Goal: Task Accomplishment & Management: Complete application form

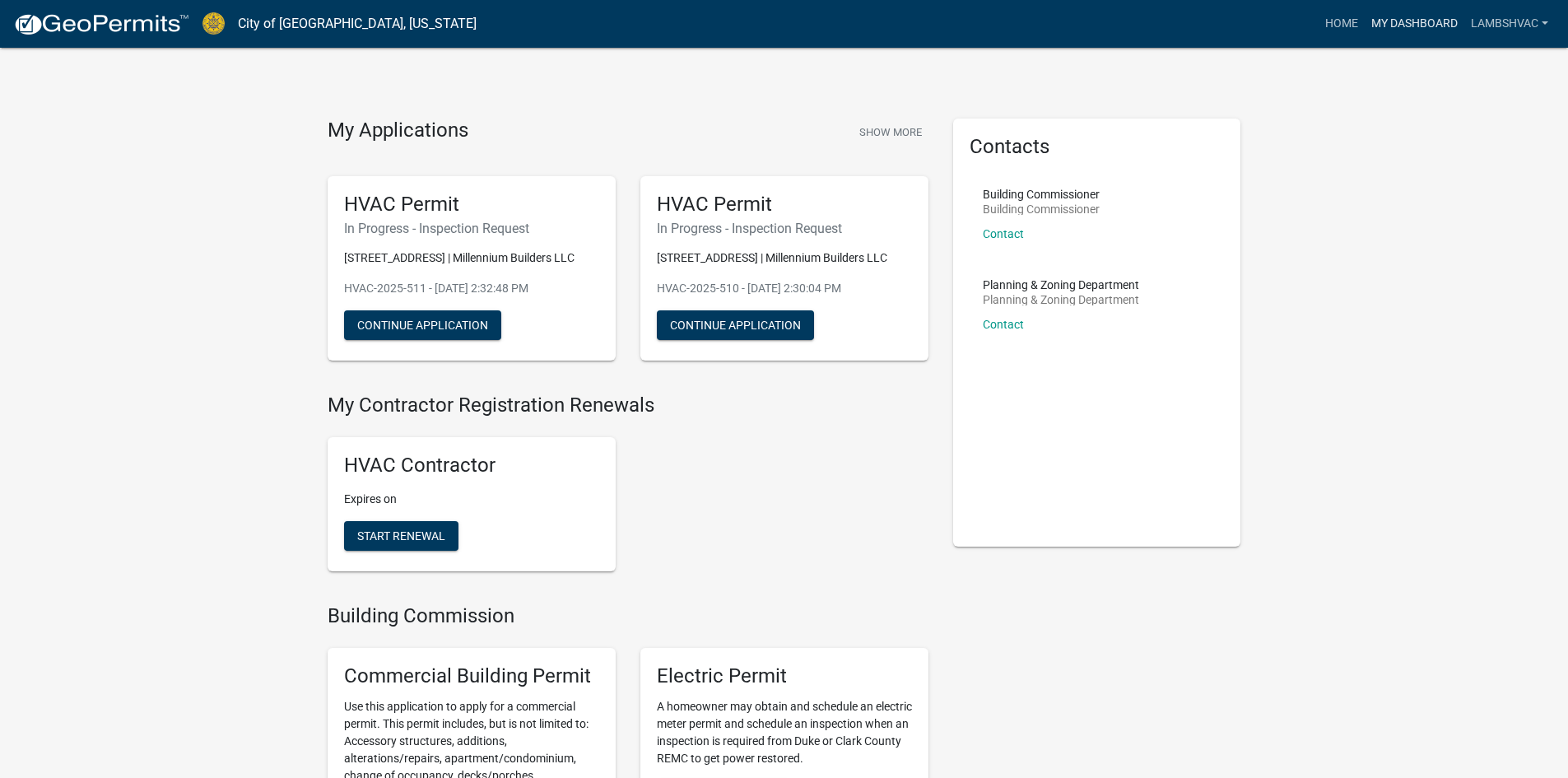
click at [1383, 18] on link "My Dashboard" at bounding box center [1414, 24] width 99 height 31
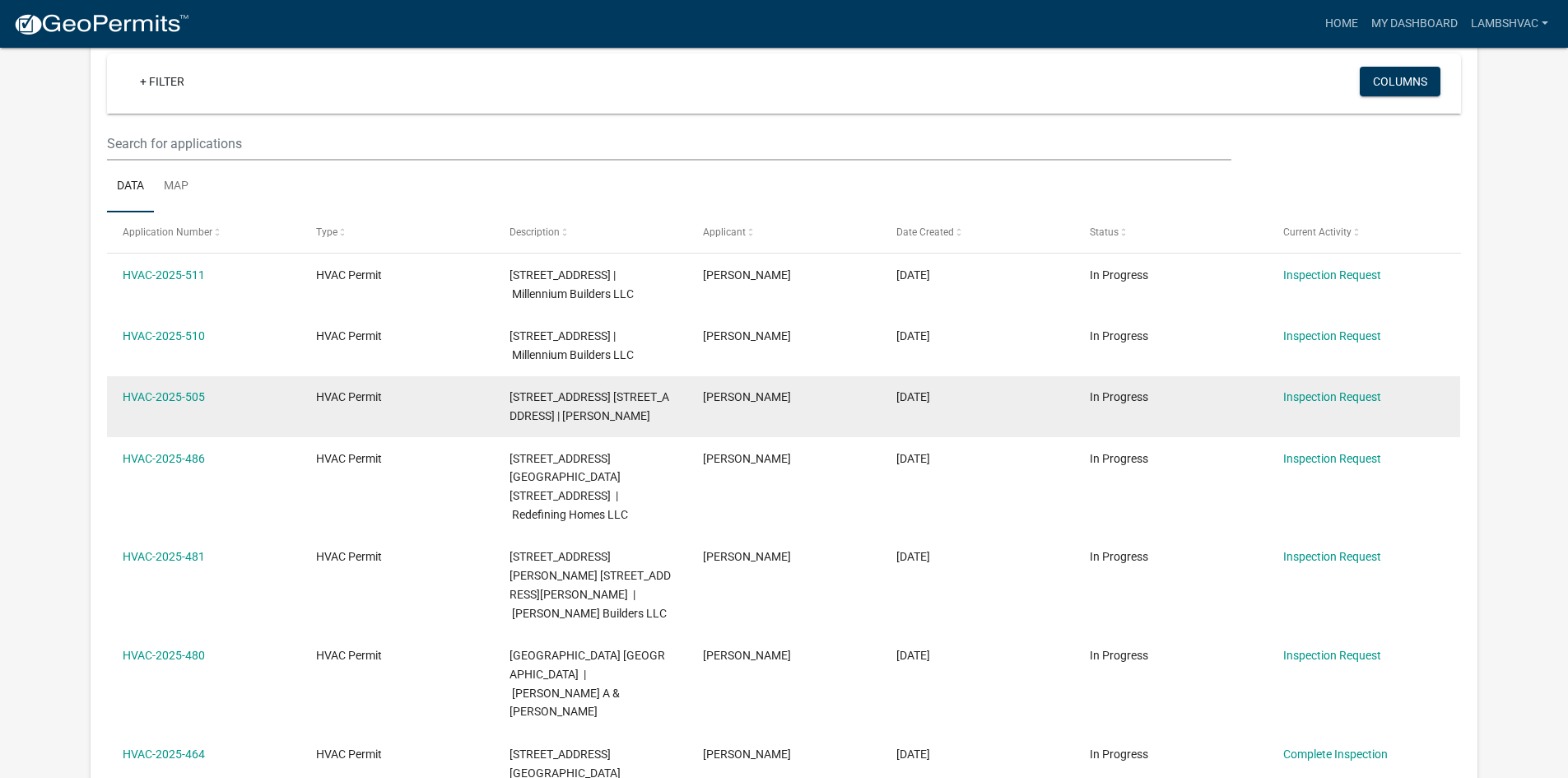
scroll to position [165, 0]
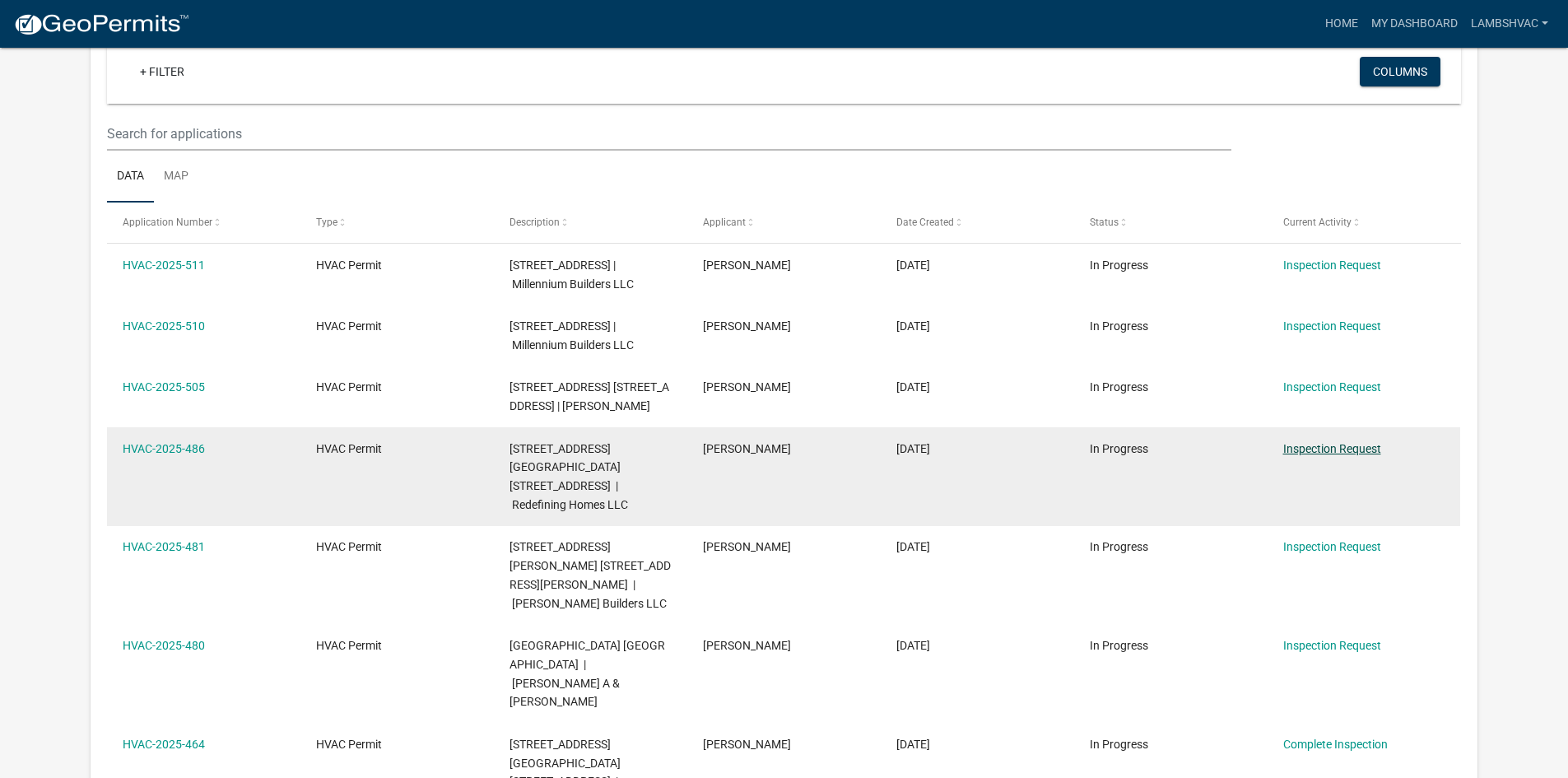
click at [1321, 455] on link "Inspection Request" at bounding box center [1332, 448] width 98 height 14
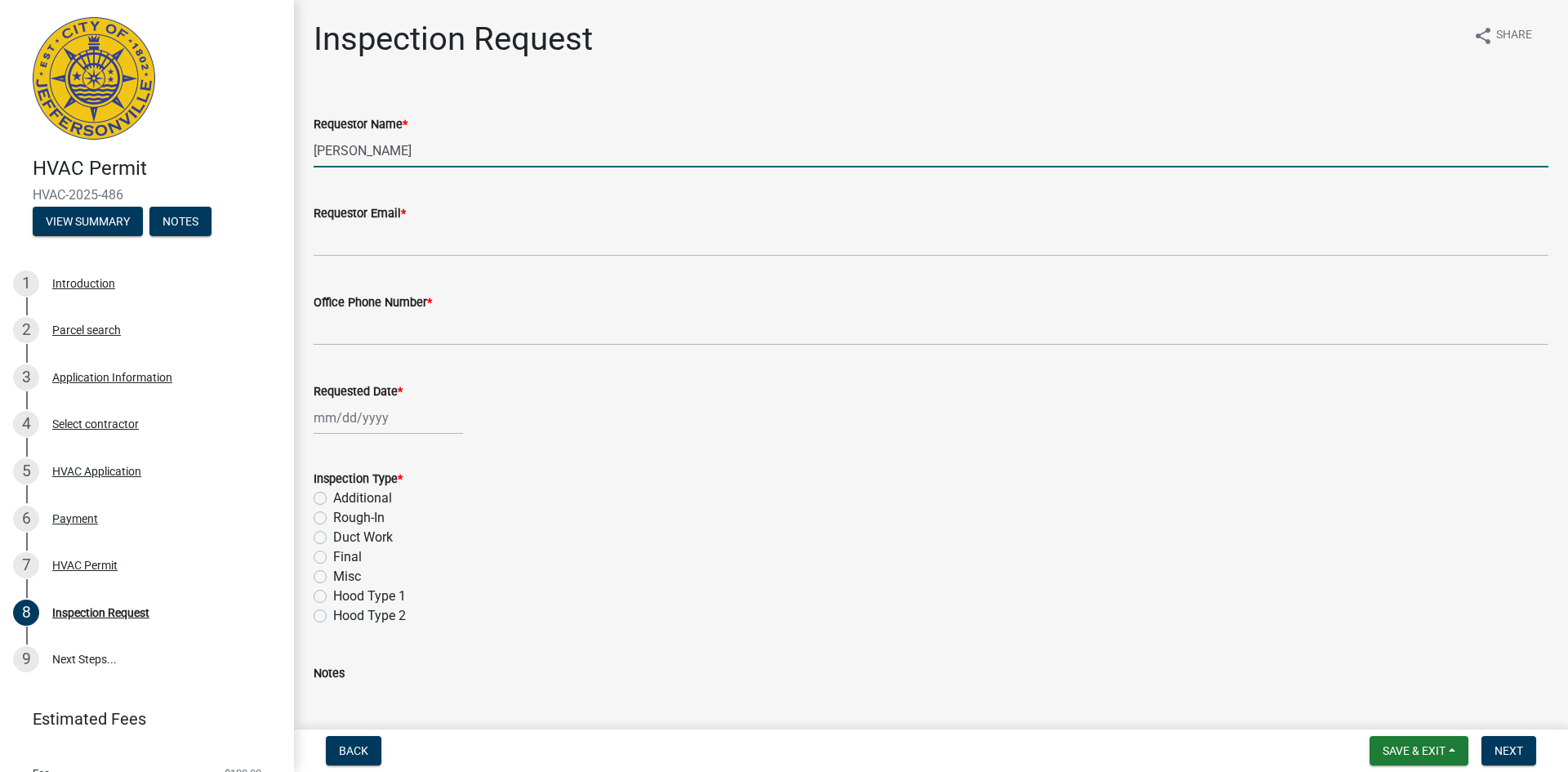
drag, startPoint x: 397, startPoint y: 152, endPoint x: 313, endPoint y: 151, distance: 84.0
click at [313, 151] on div "Requestor Name * [PERSON_NAME]" at bounding box center [931, 130] width 1259 height 76
type input "[PERSON_NAME]"
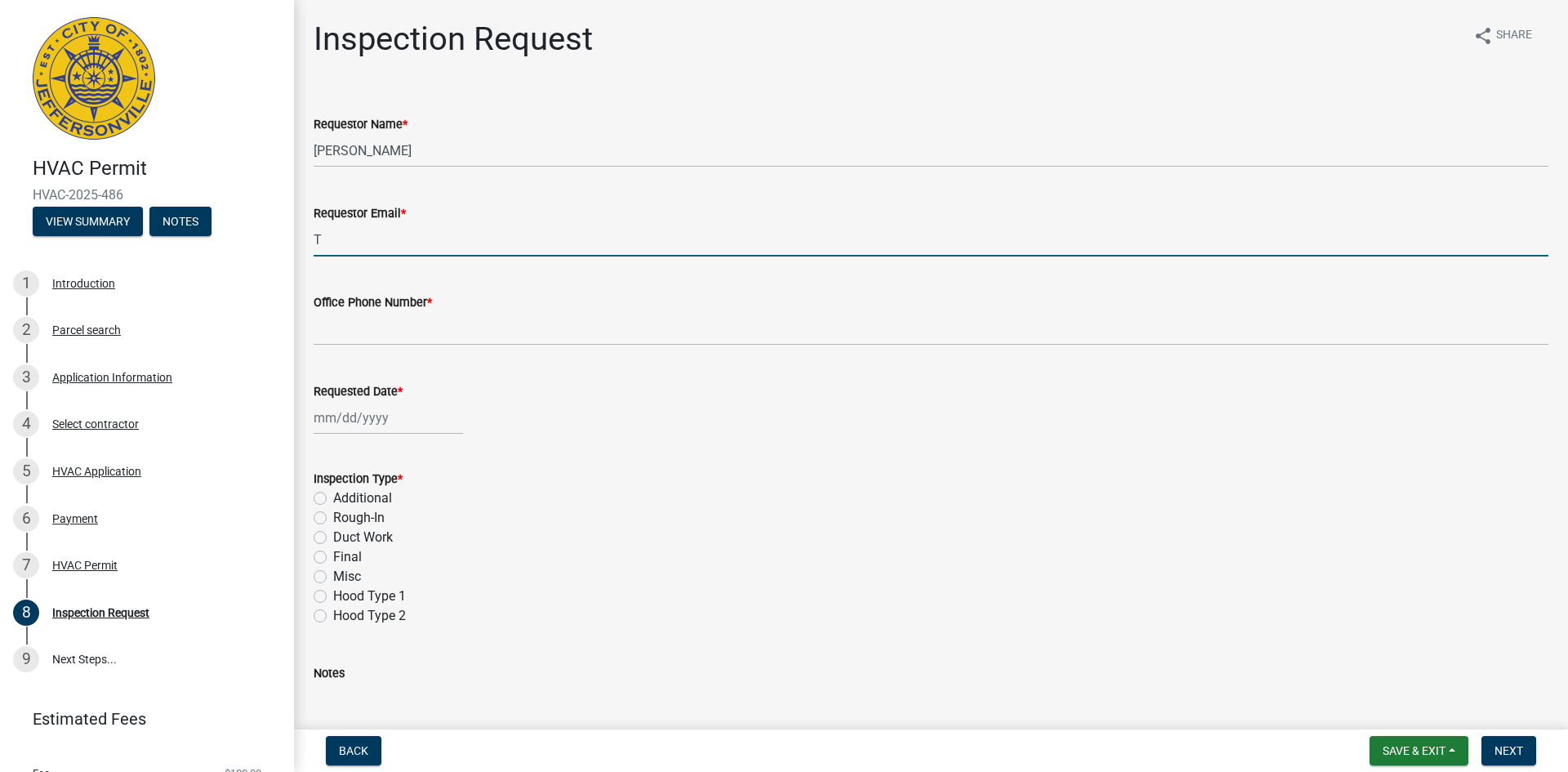
type input "[PERSON_NAME][EMAIL_ADDRESS][DOMAIN_NAME]"
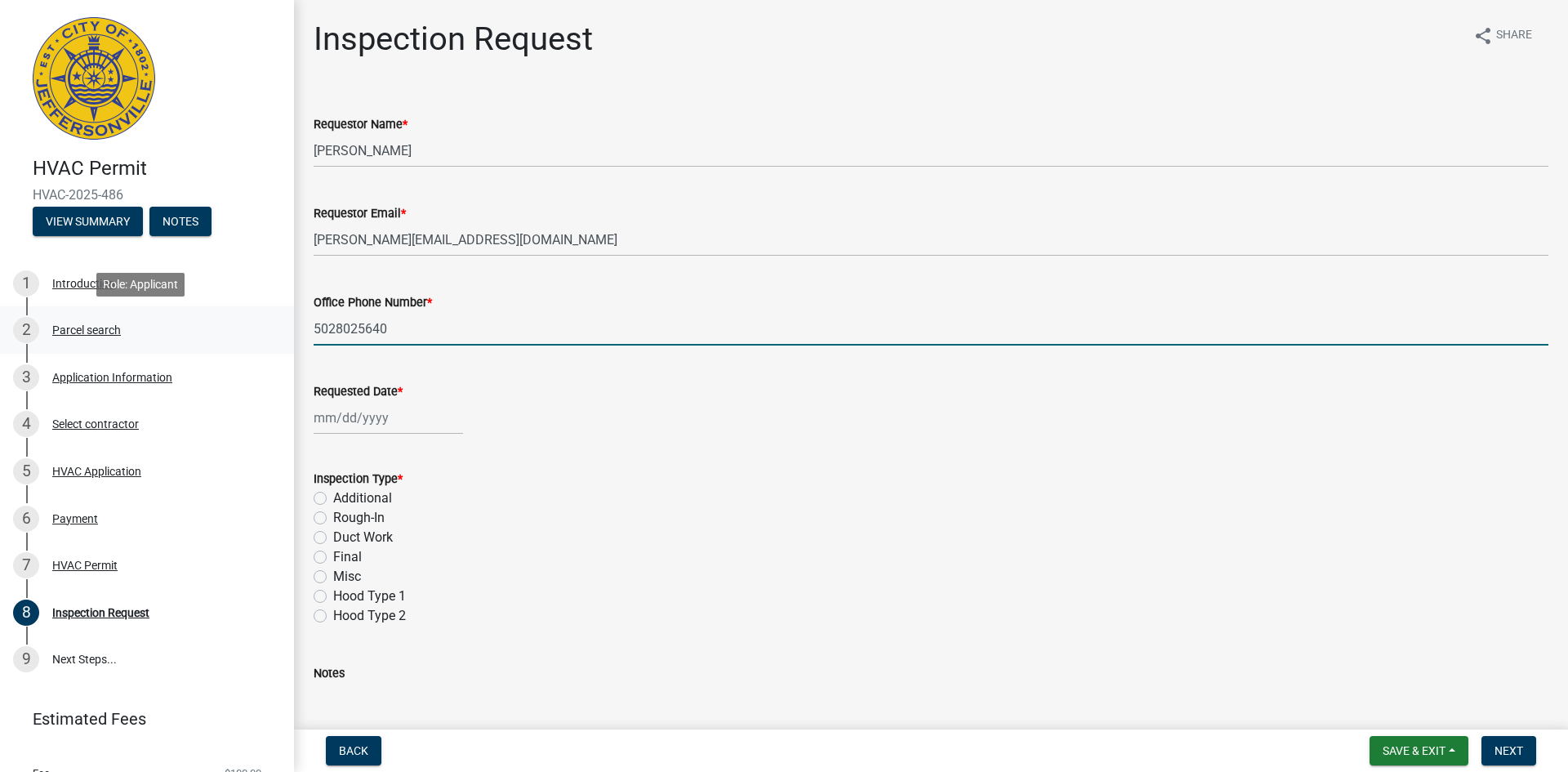
drag, startPoint x: 415, startPoint y: 330, endPoint x: 220, endPoint y: 328, distance: 195.0
click at [220, 328] on div "HVAC Permit HVAC-2025-486 View Summary Notes 1 Introduction 2 Parcel search 3 A…" at bounding box center [784, 386] width 1568 height 772
type input "8129451035"
click at [361, 405] on div at bounding box center [388, 418] width 149 height 34
select select "8"
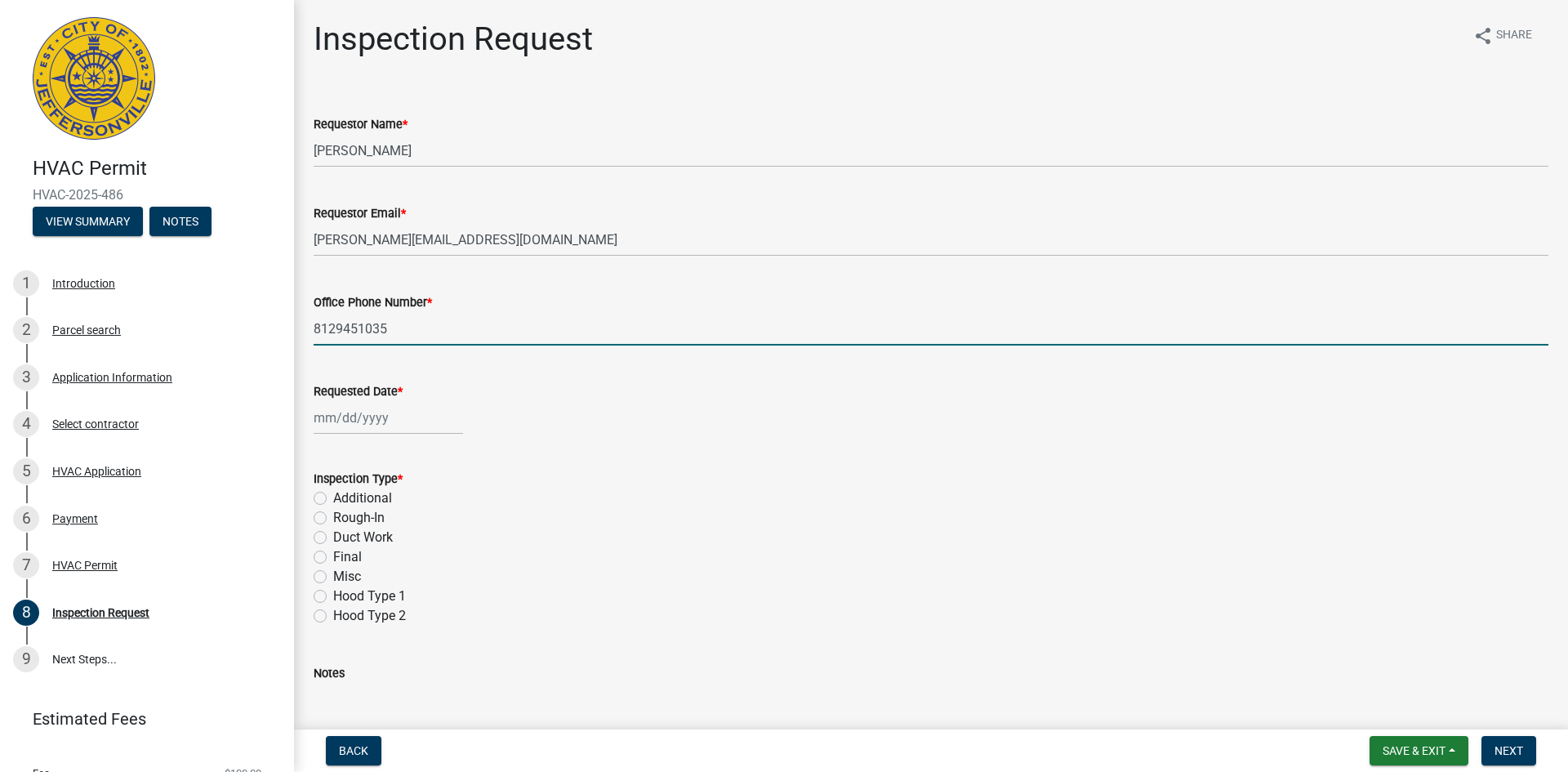
select select "2025"
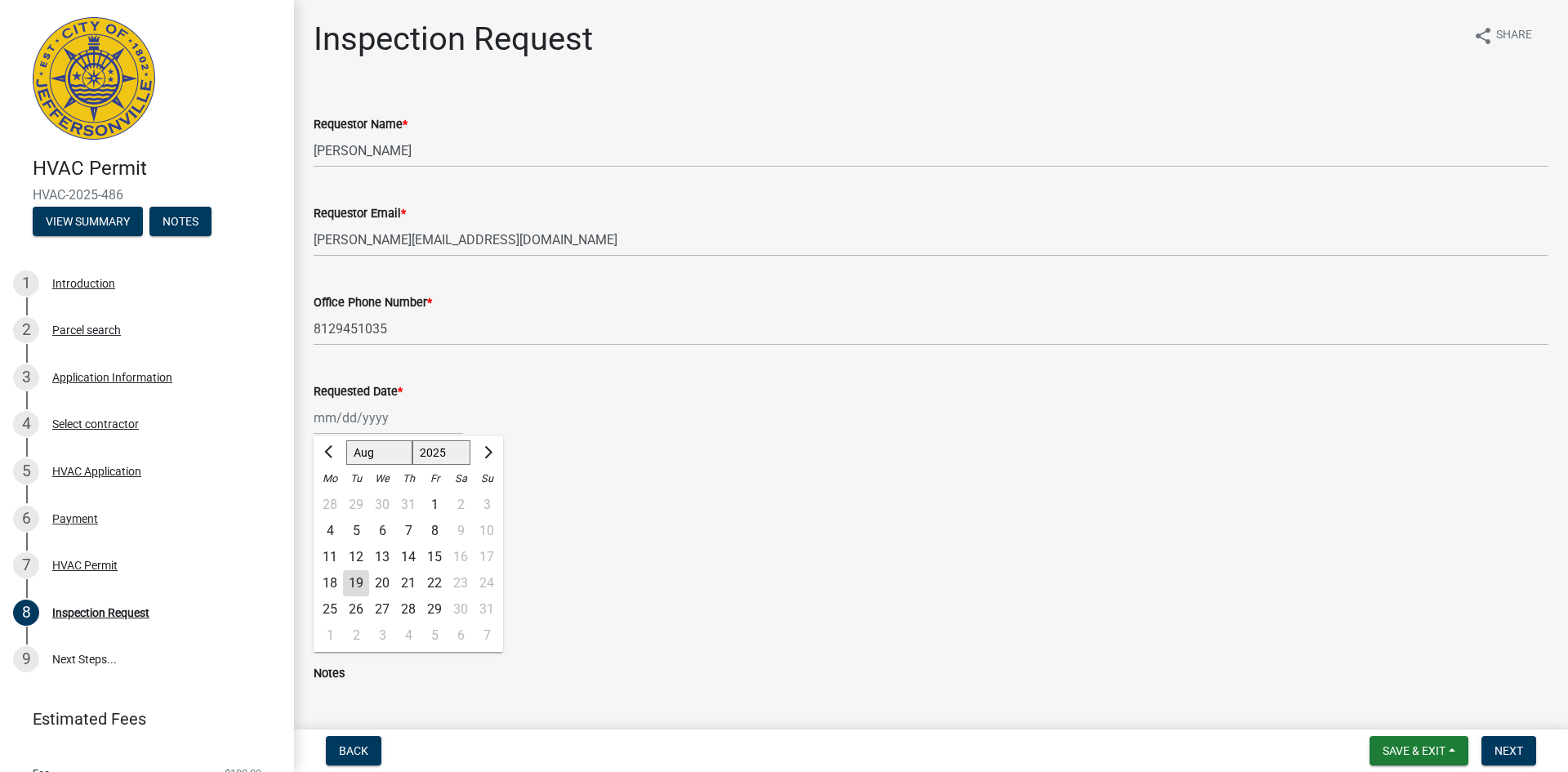
click at [383, 583] on div "20" at bounding box center [382, 582] width 26 height 26
type input "[DATE]"
click at [333, 517] on label "Rough-In" at bounding box center [358, 517] width 51 height 19
click at [333, 517] on input "Rough-In" at bounding box center [338, 513] width 11 height 11
radio input "true"
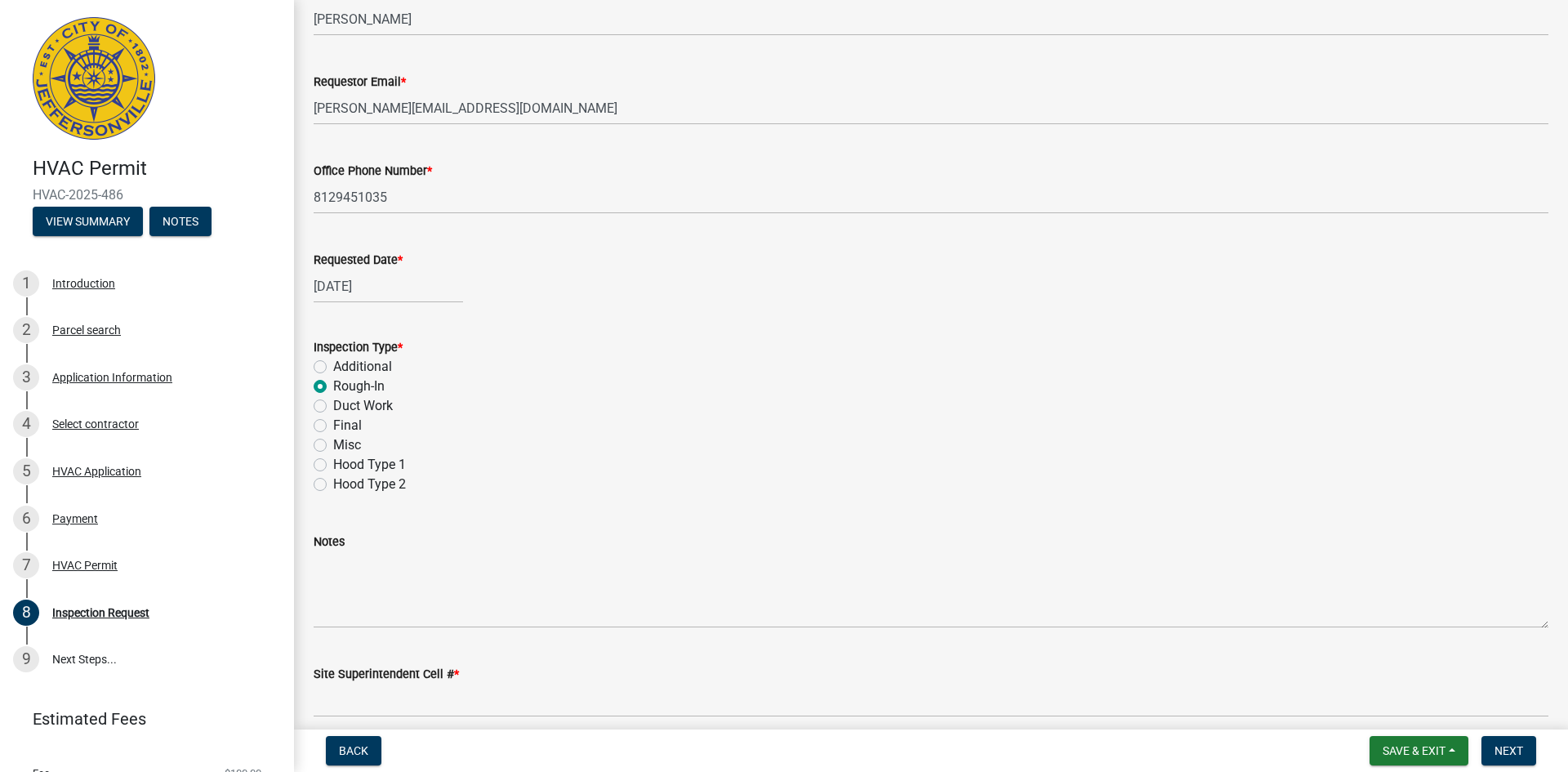
scroll to position [202, 0]
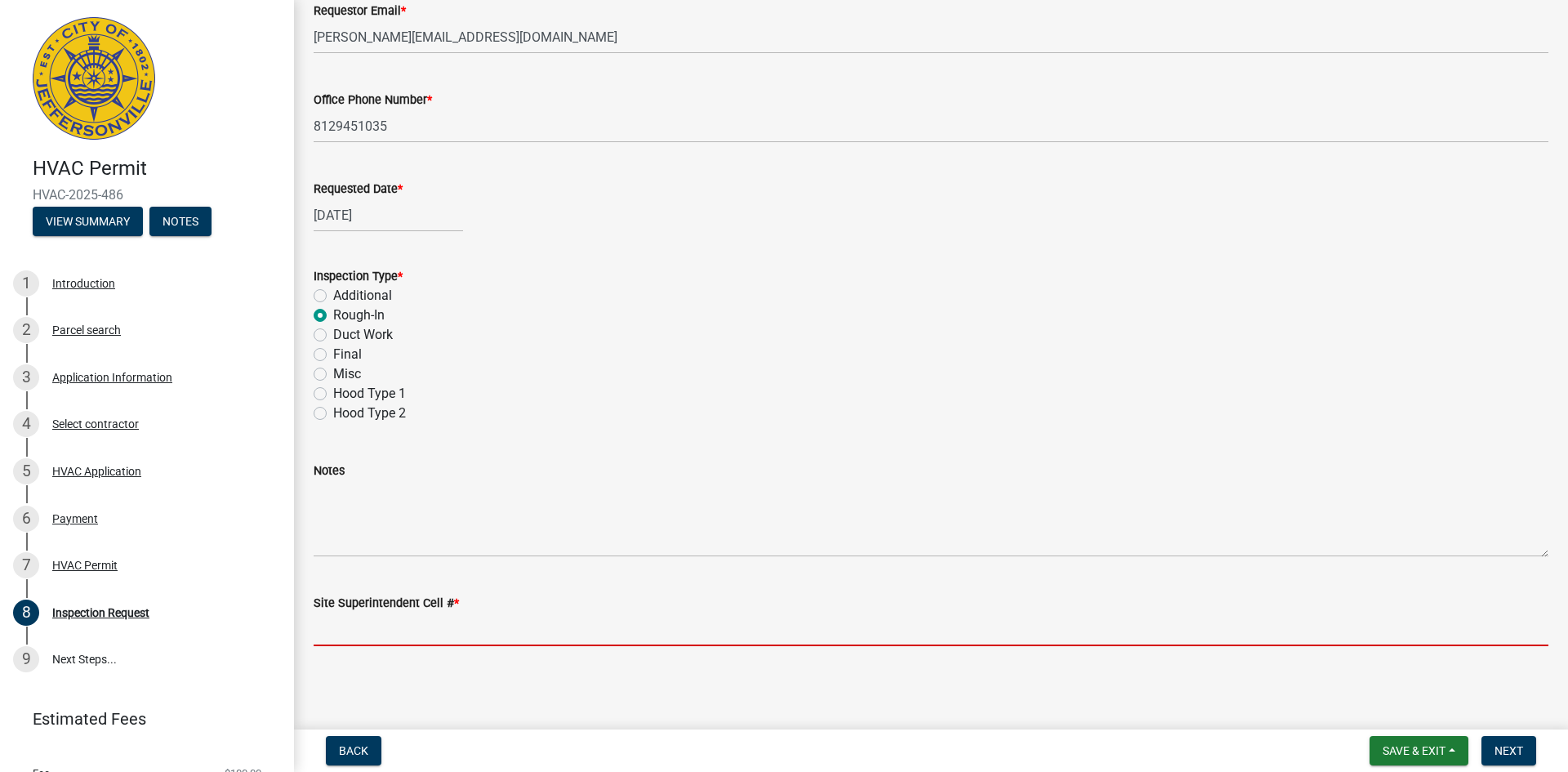
click at [341, 633] on input "Site Superintendent Cell # *" at bounding box center [930, 630] width 1234 height 34
type input "[PHONE_NUMBER]"
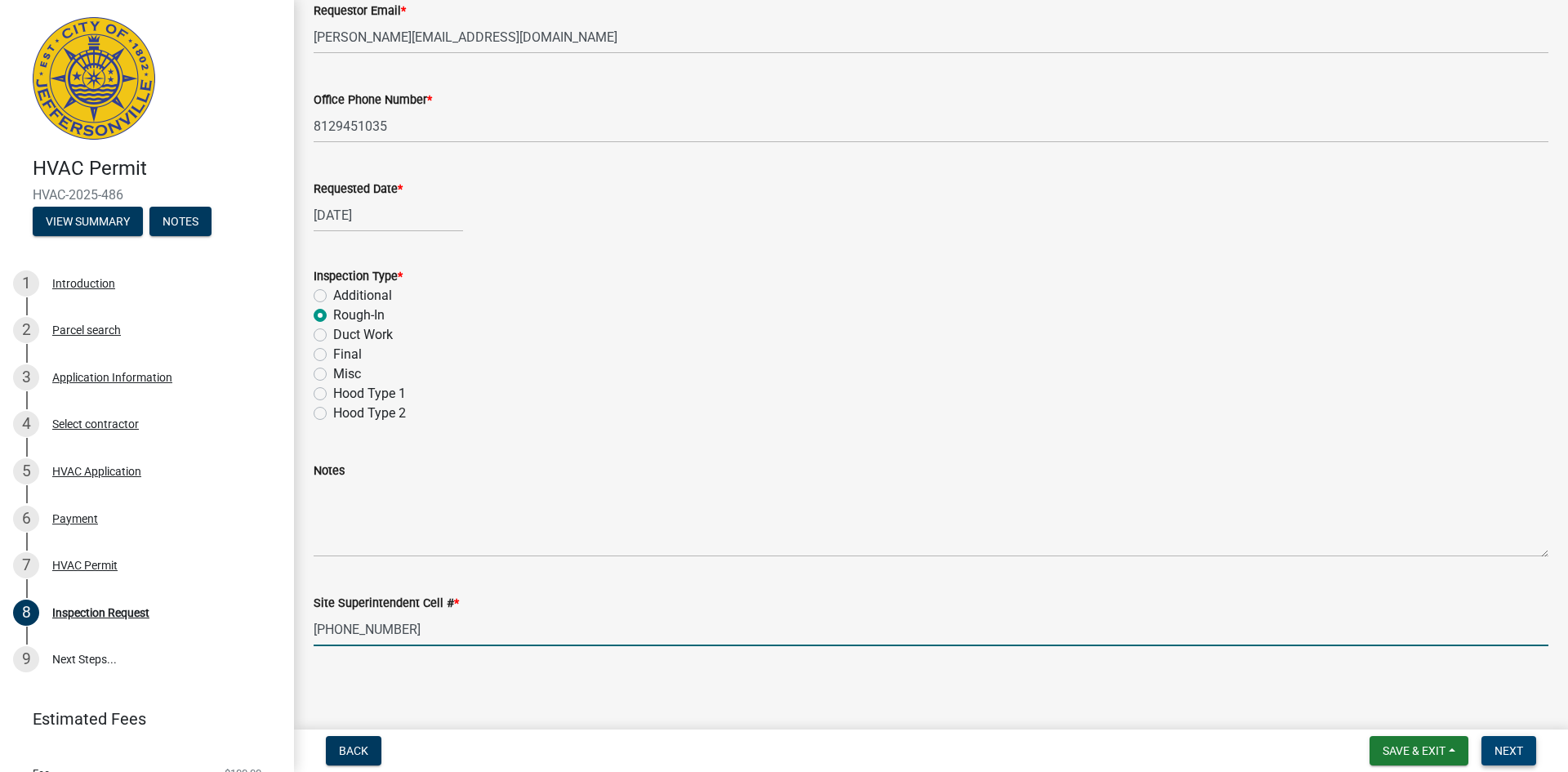
click at [1524, 751] on button "Next" at bounding box center [1508, 750] width 55 height 29
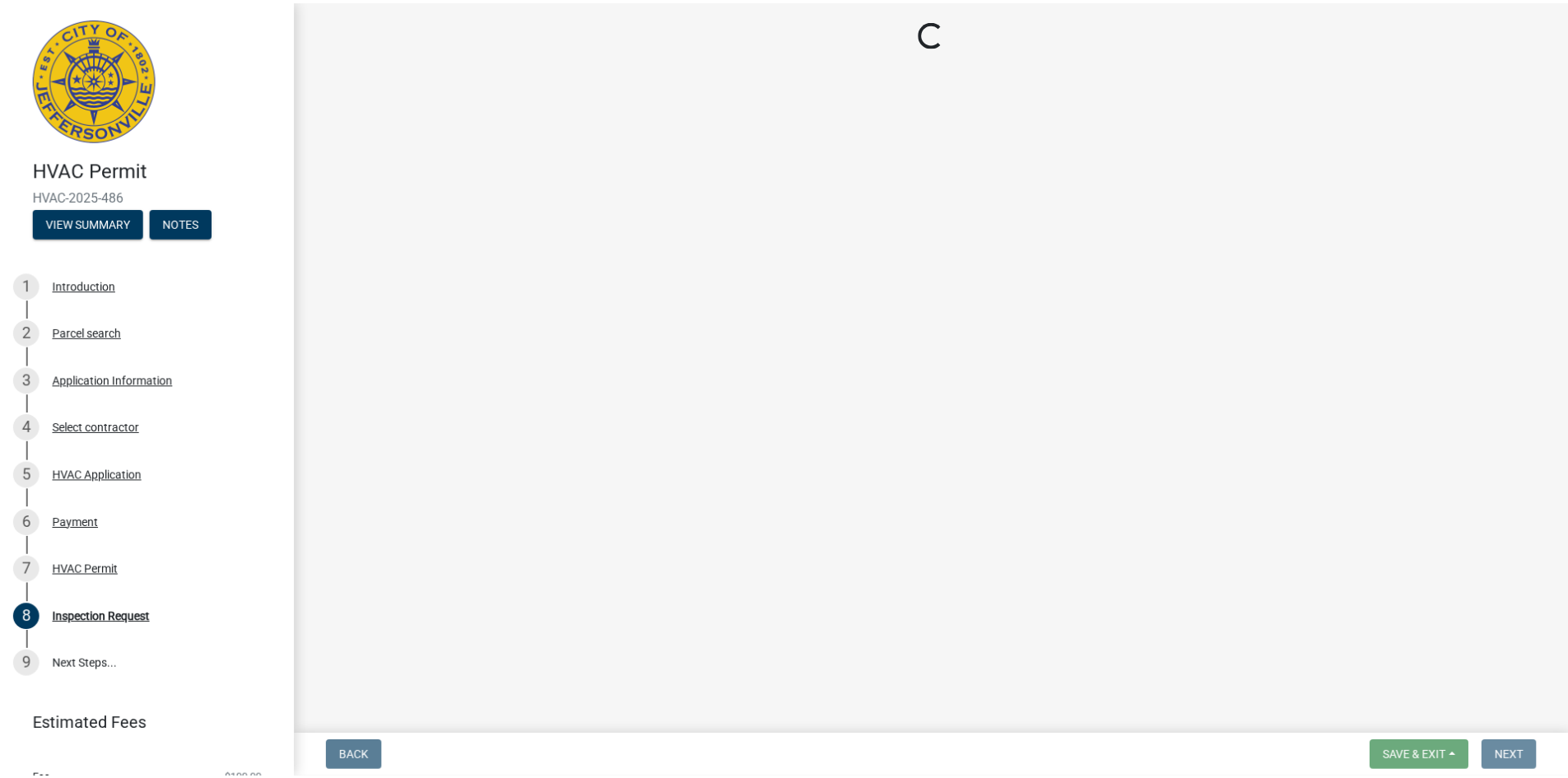
scroll to position [0, 0]
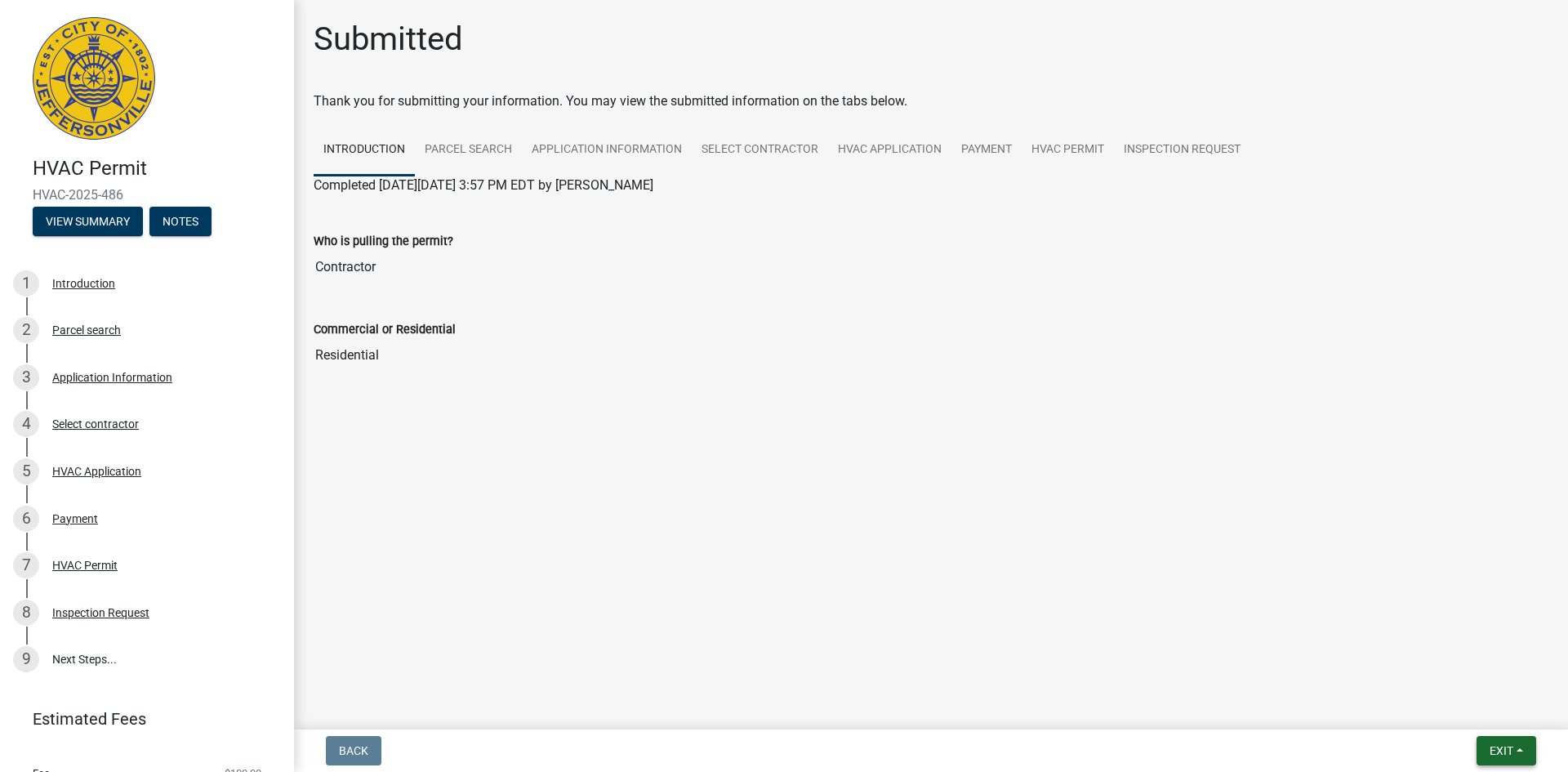
click at [1508, 751] on span "Exit" at bounding box center [1501, 751] width 24 height 13
click at [1473, 709] on button "Save & Exit" at bounding box center [1470, 708] width 131 height 40
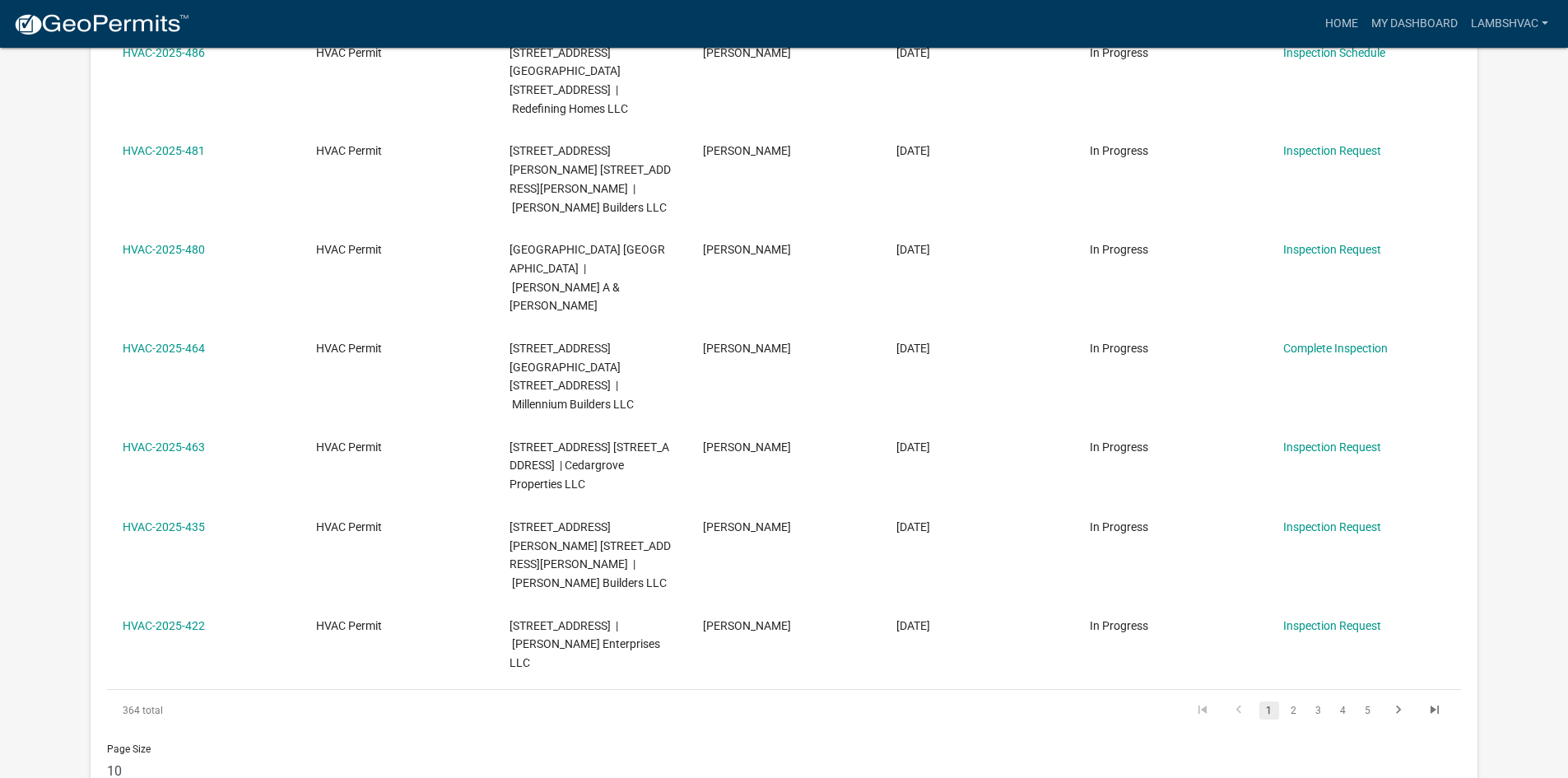
scroll to position [629, 0]
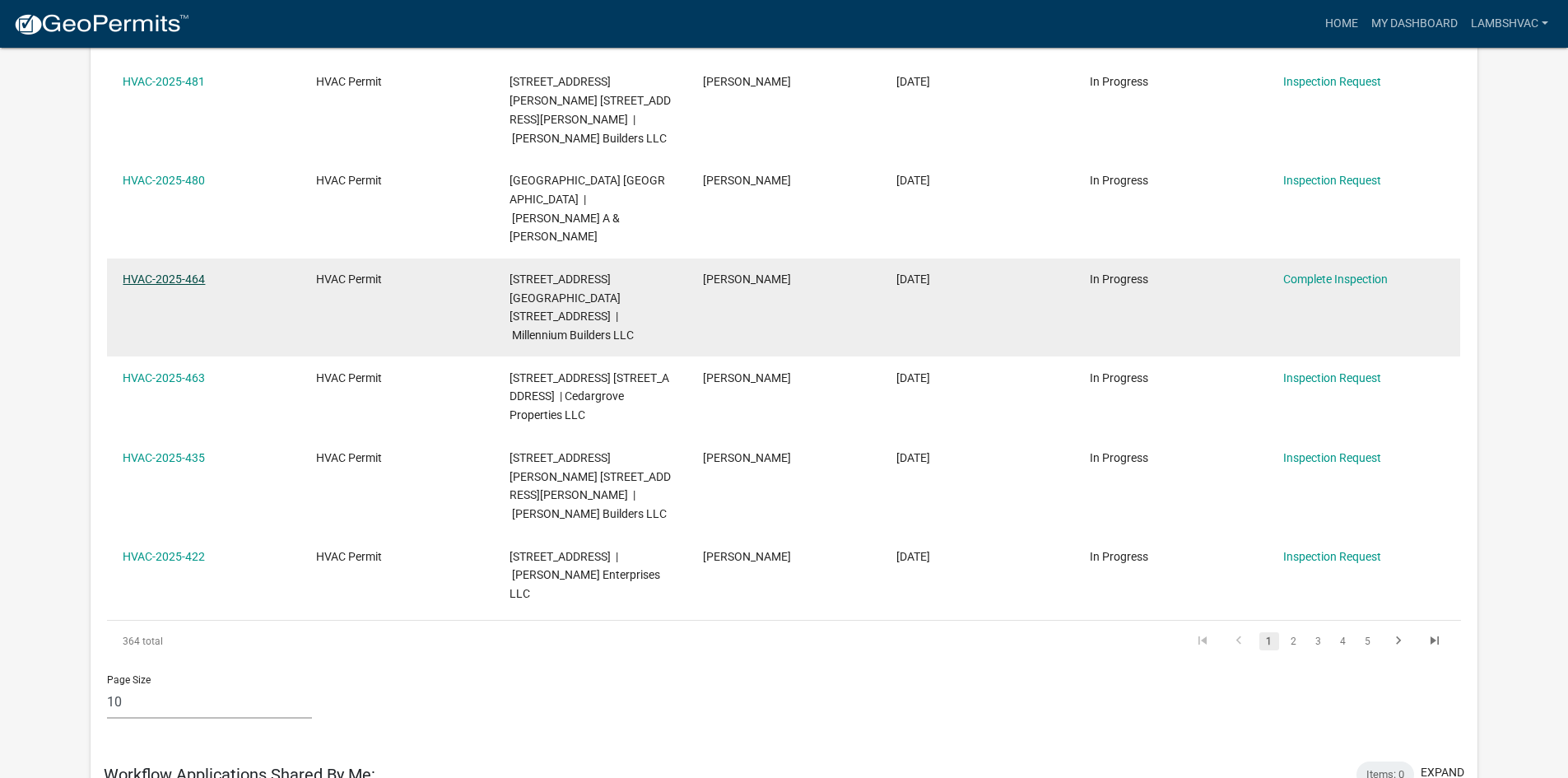
click at [146, 273] on link "HVAC-2025-464" at bounding box center [163, 279] width 82 height 14
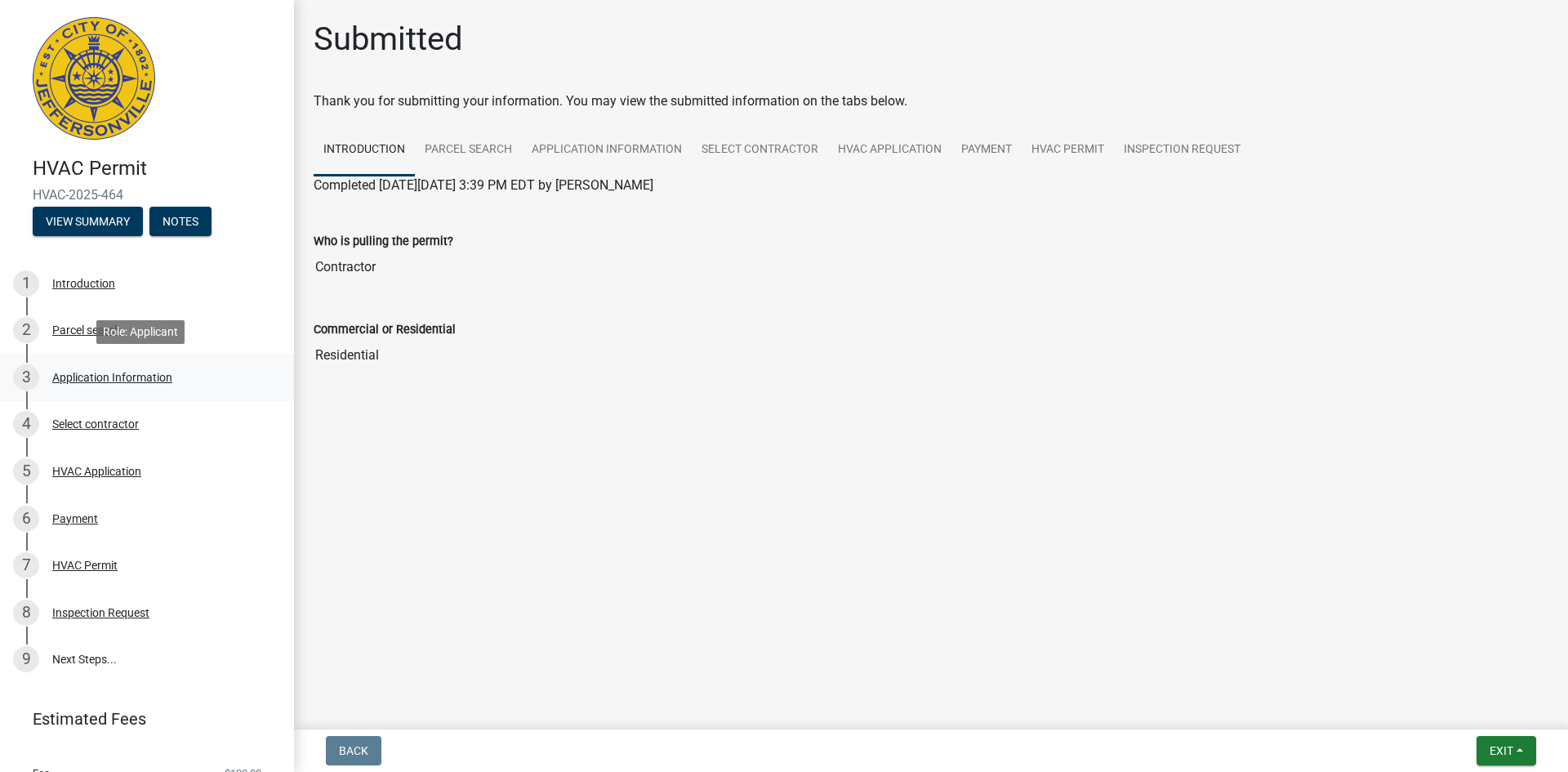
click at [163, 377] on div "Application Information" at bounding box center [112, 378] width 120 height 12
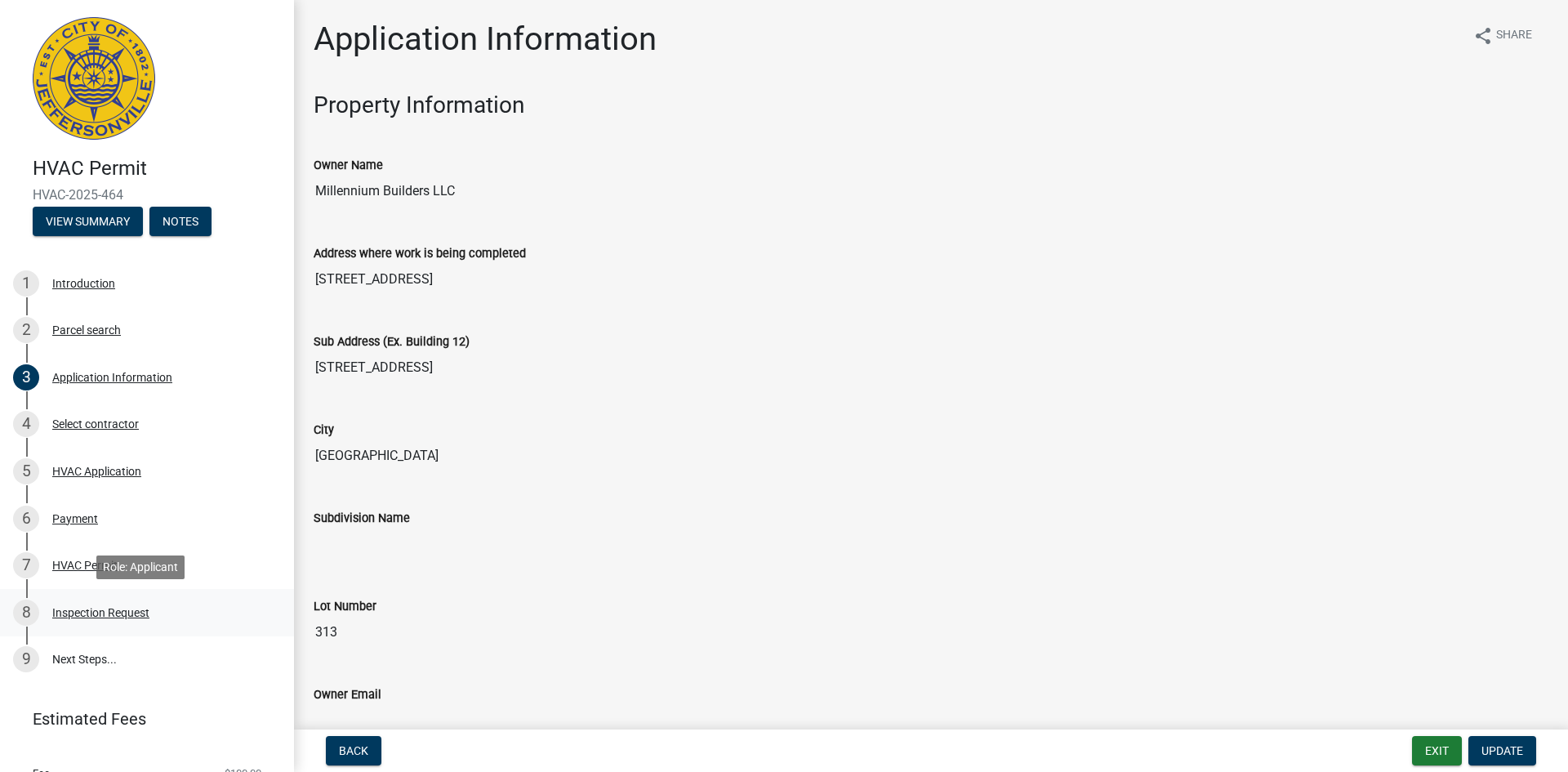
click at [78, 601] on div "8 Inspection Request" at bounding box center [141, 612] width 254 height 26
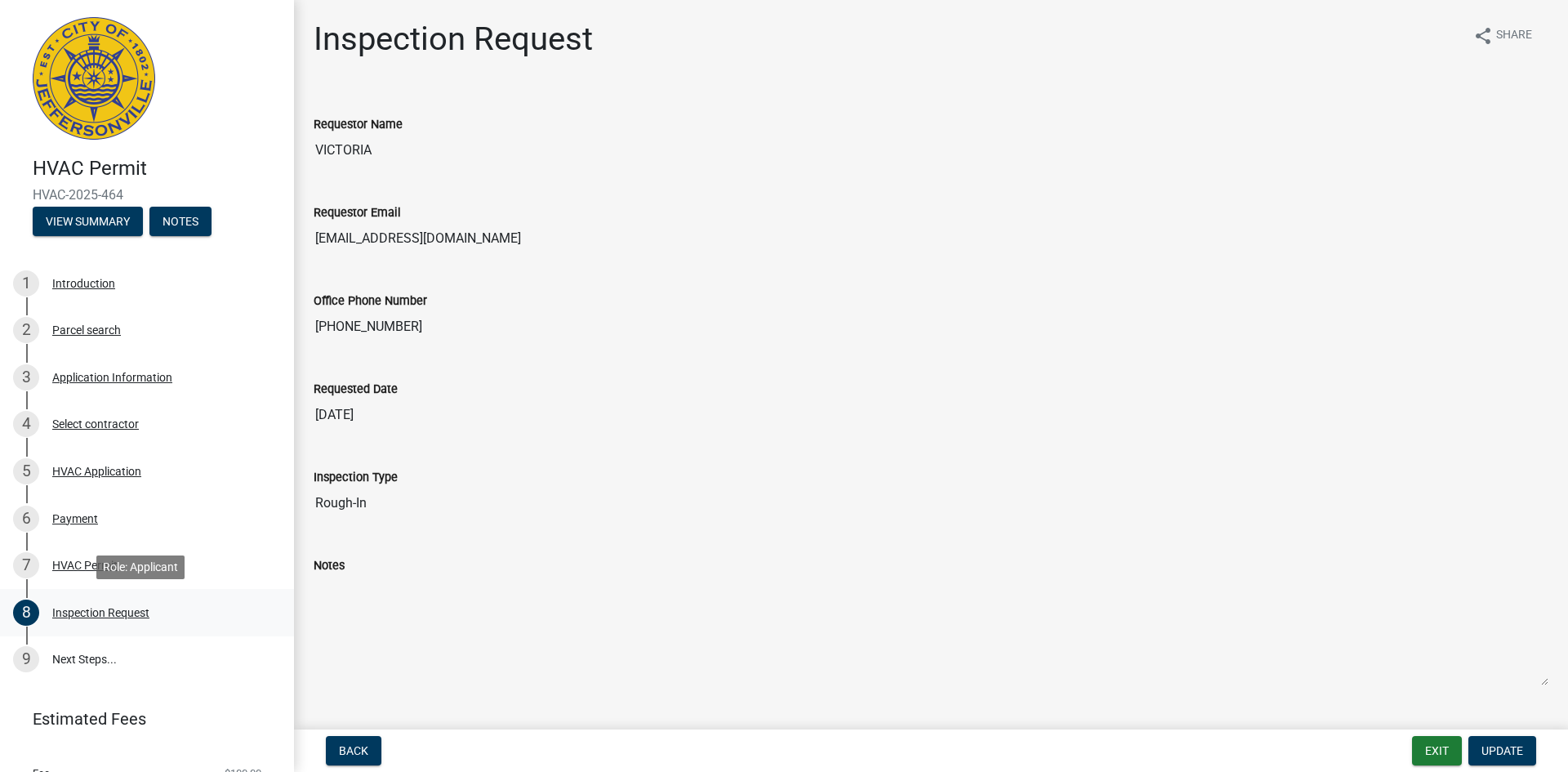
click at [74, 613] on div "Inspection Request" at bounding box center [100, 613] width 97 height 12
click at [81, 228] on button "View Summary" at bounding box center [88, 221] width 110 height 29
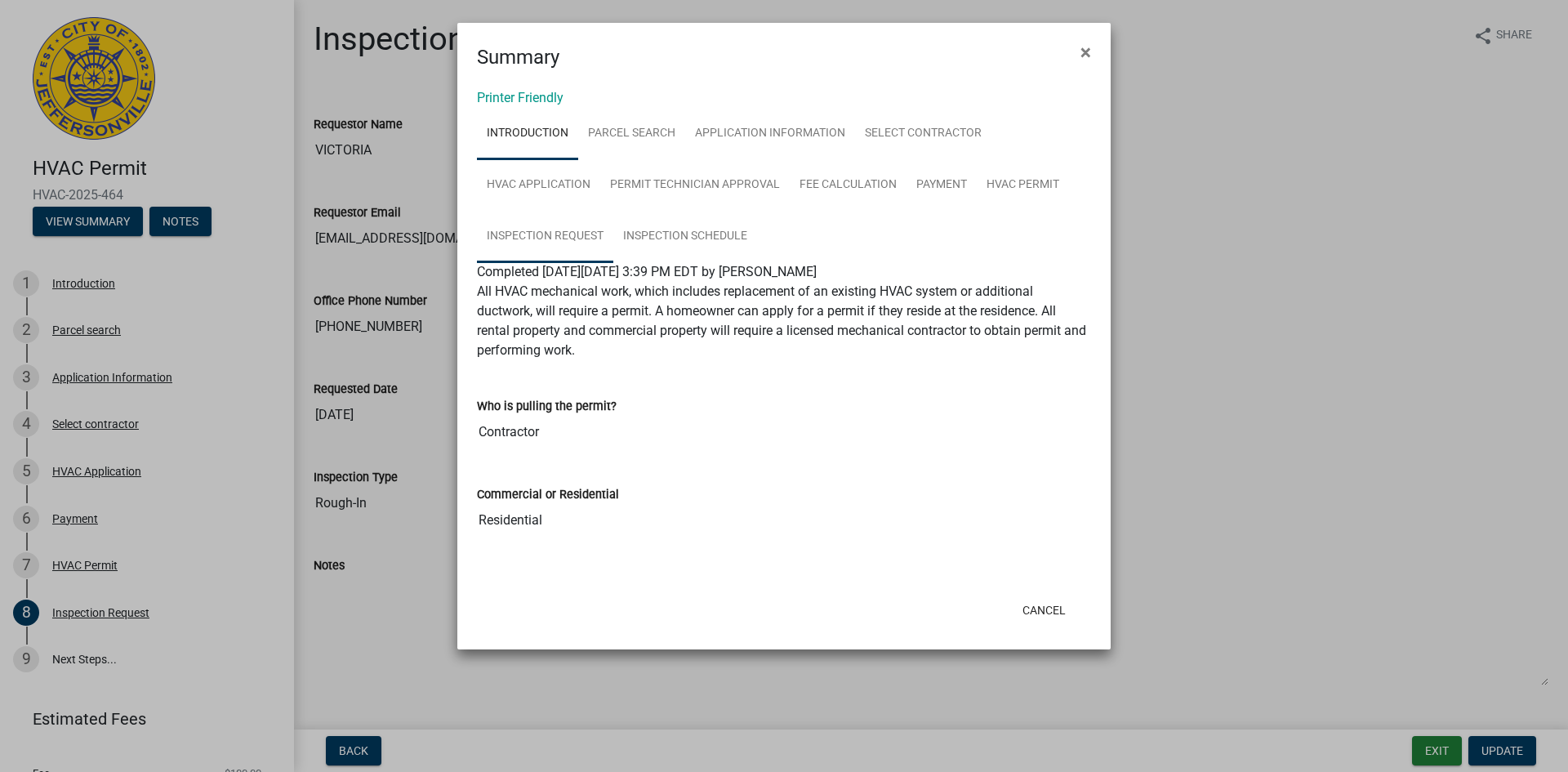
click at [523, 231] on link "Inspection Request" at bounding box center [545, 237] width 136 height 52
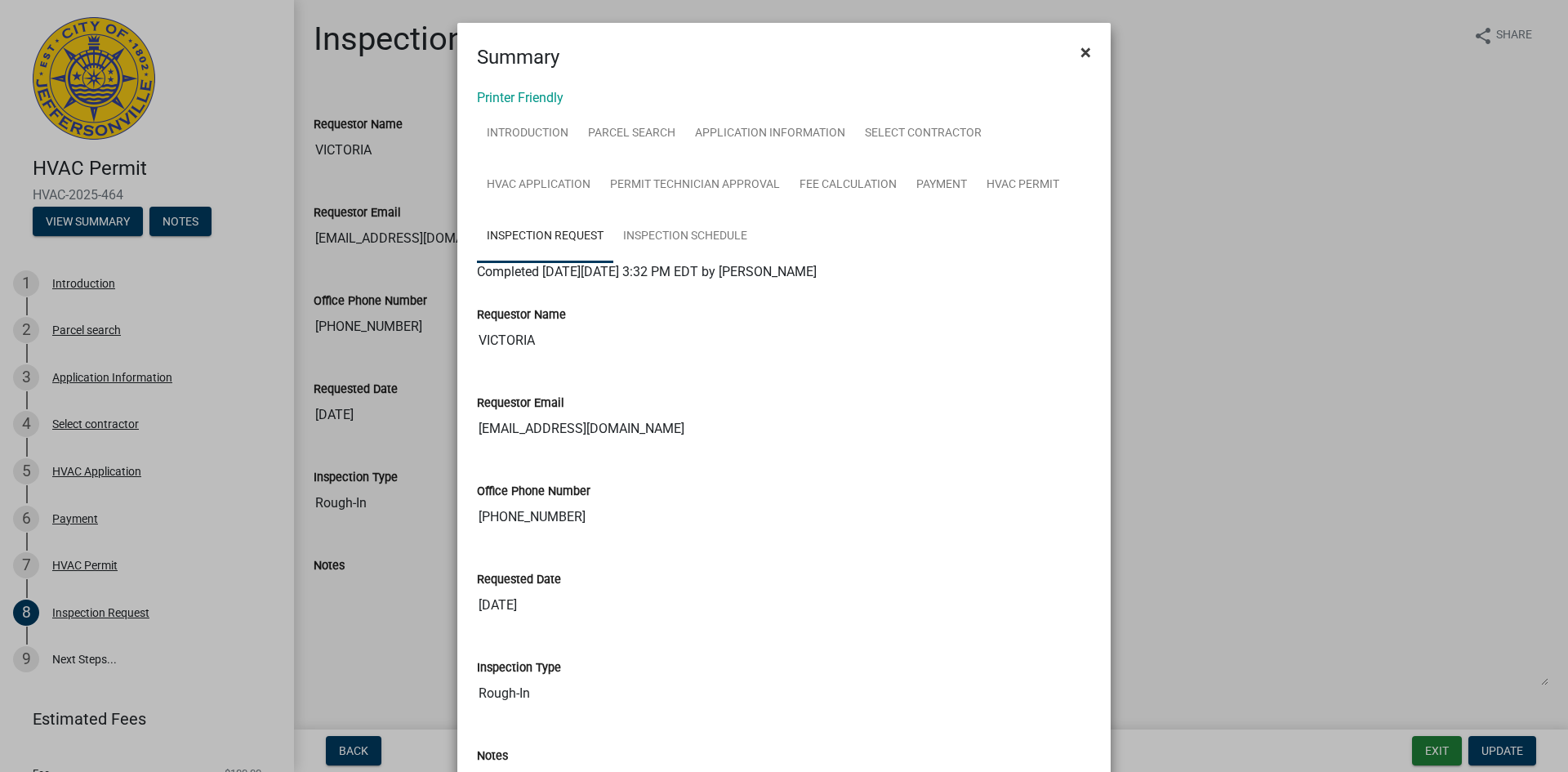
click at [1084, 56] on span "×" at bounding box center [1085, 51] width 11 height 23
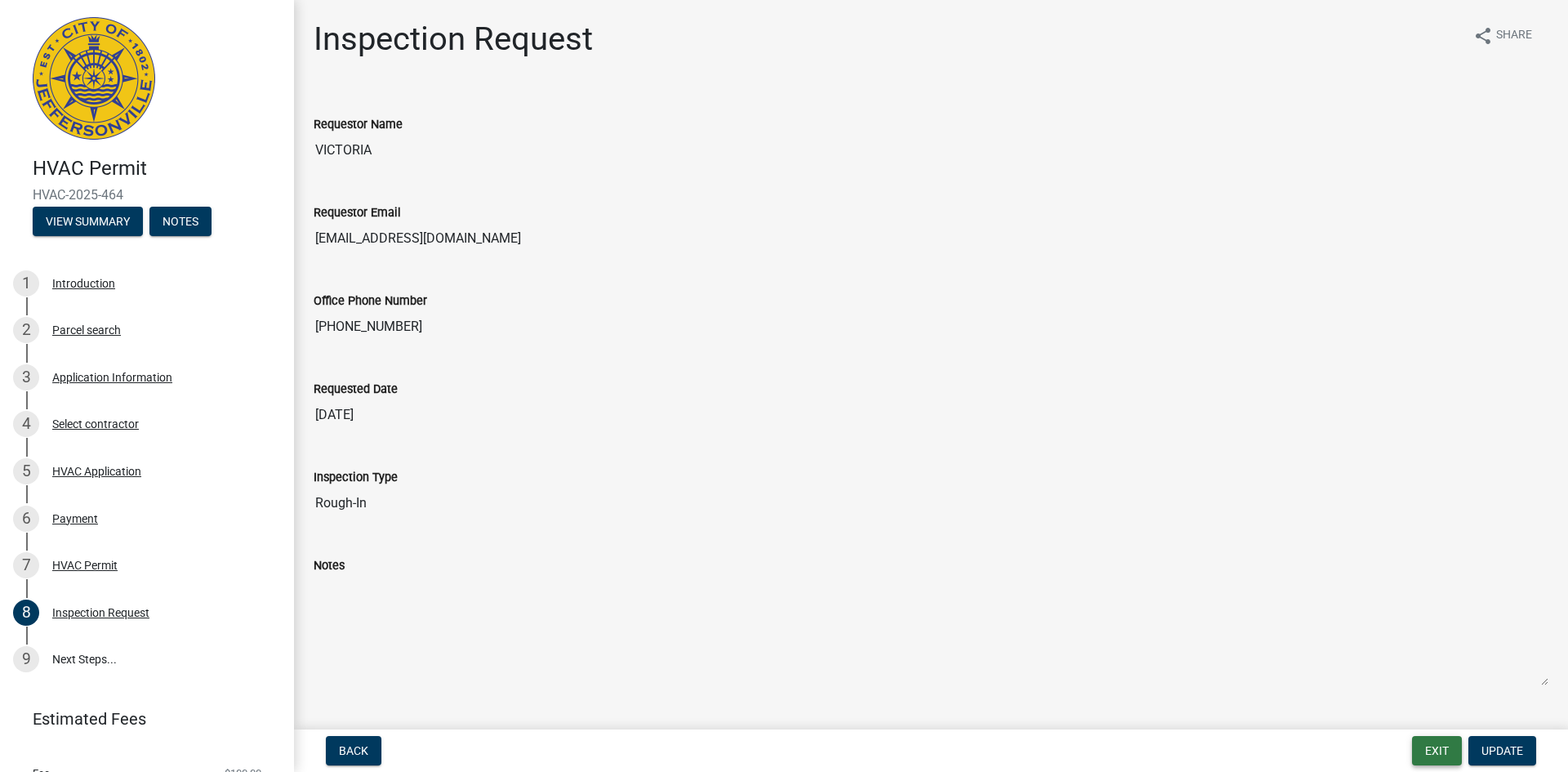
click at [1440, 741] on button "Exit" at bounding box center [1436, 750] width 50 height 29
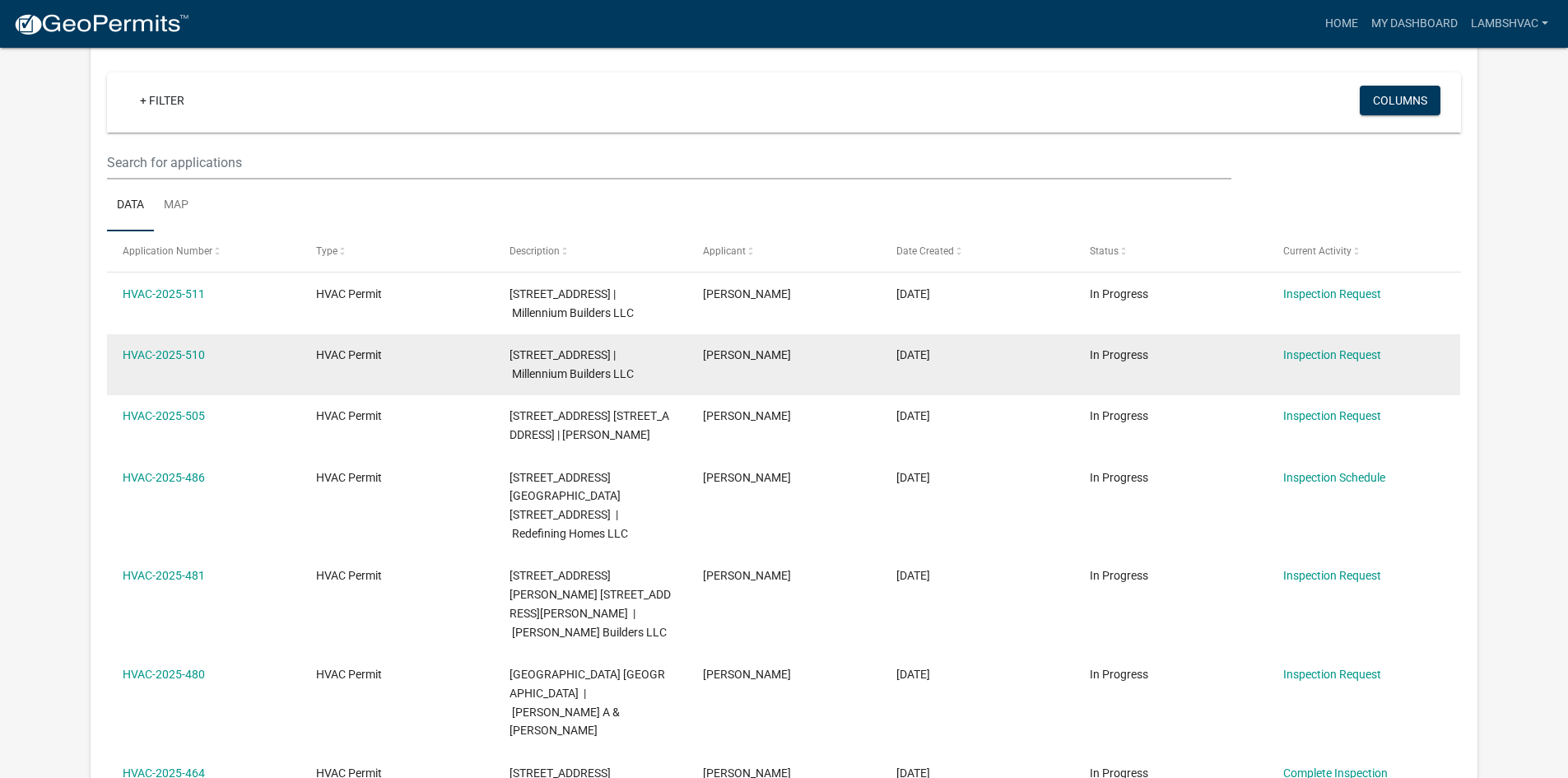
scroll to position [218, 0]
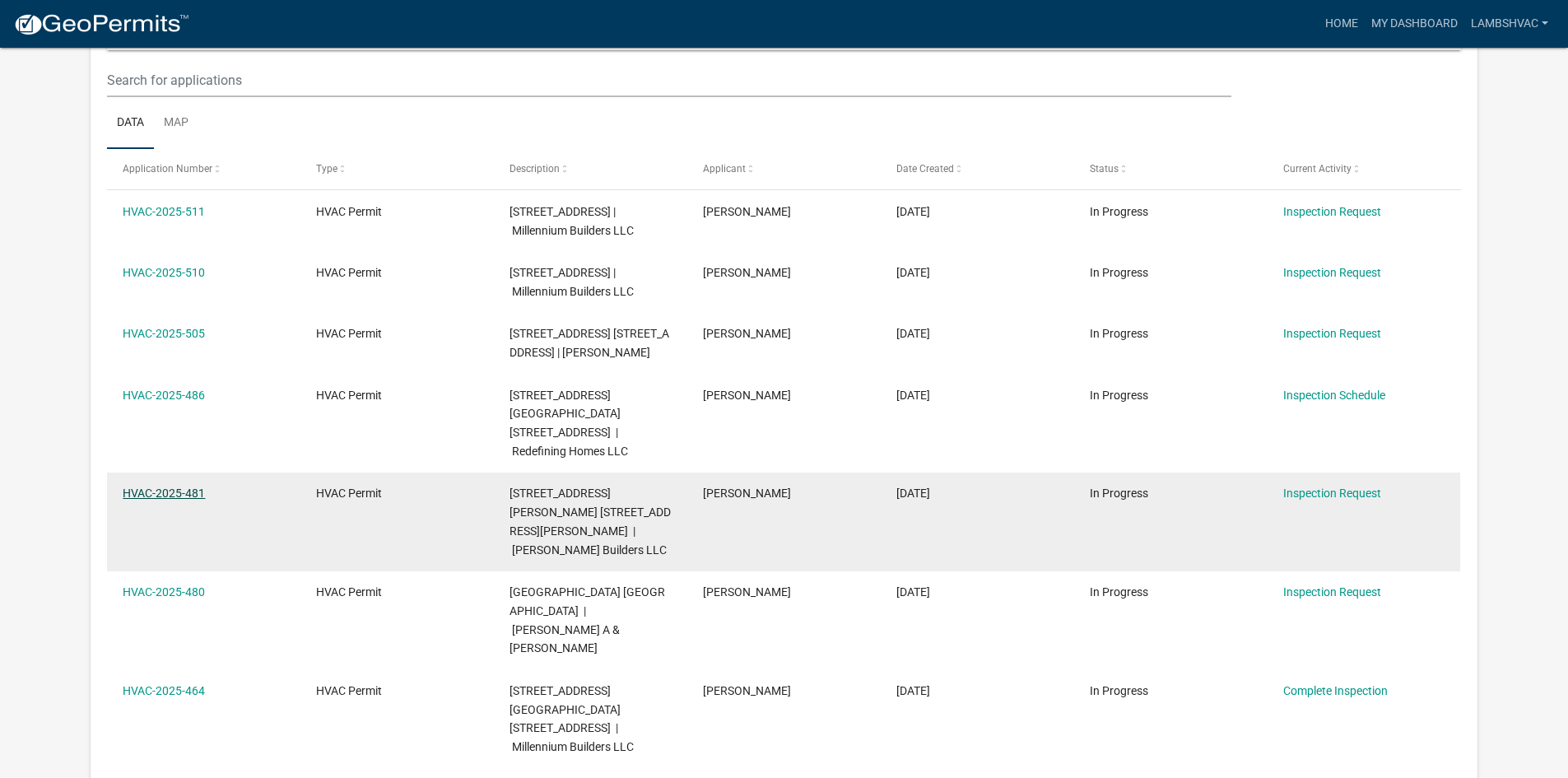
click at [172, 499] on link "HVAC-2025-481" at bounding box center [163, 493] width 82 height 14
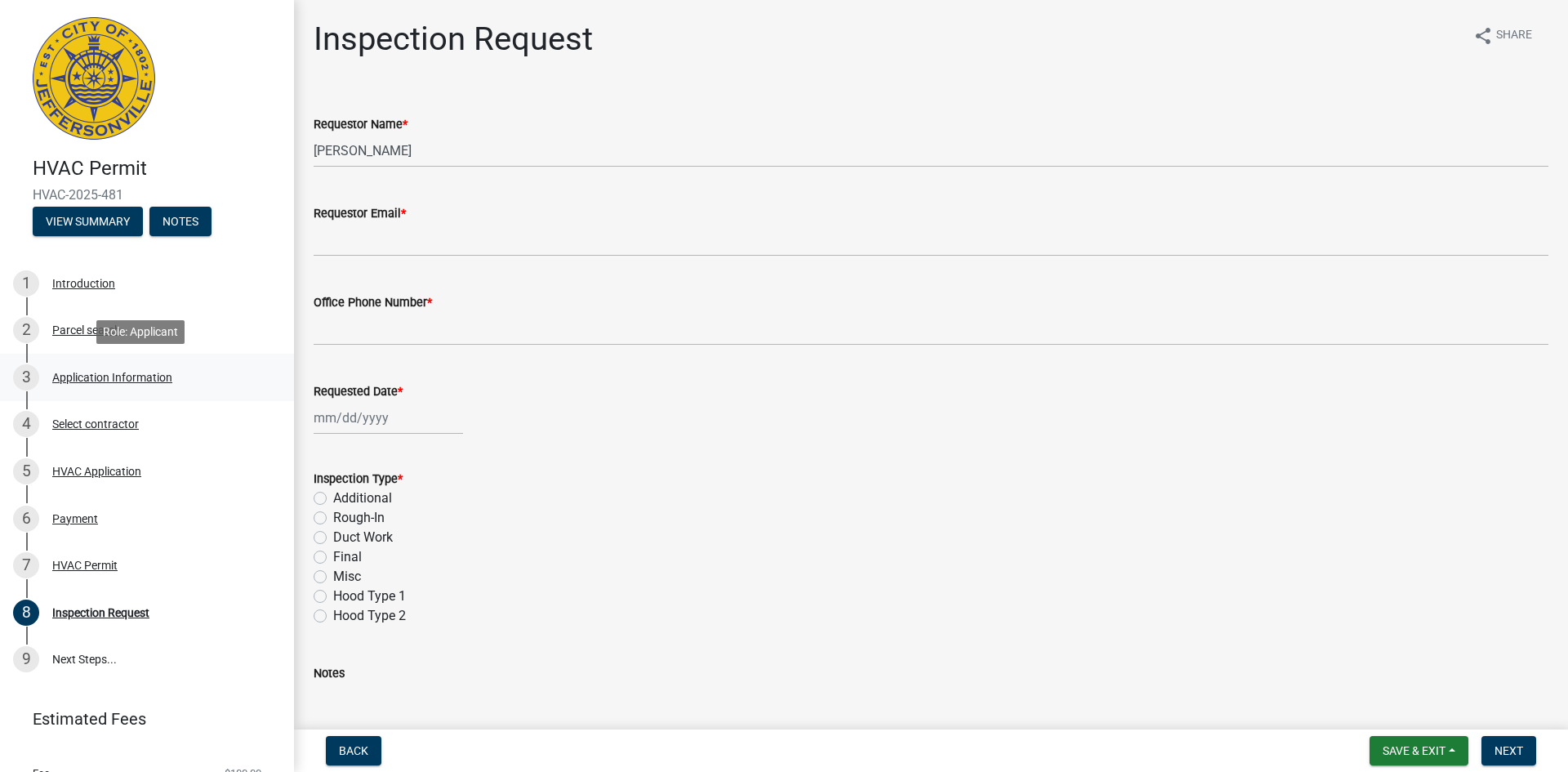
click at [89, 378] on div "Application Information" at bounding box center [112, 378] width 120 height 12
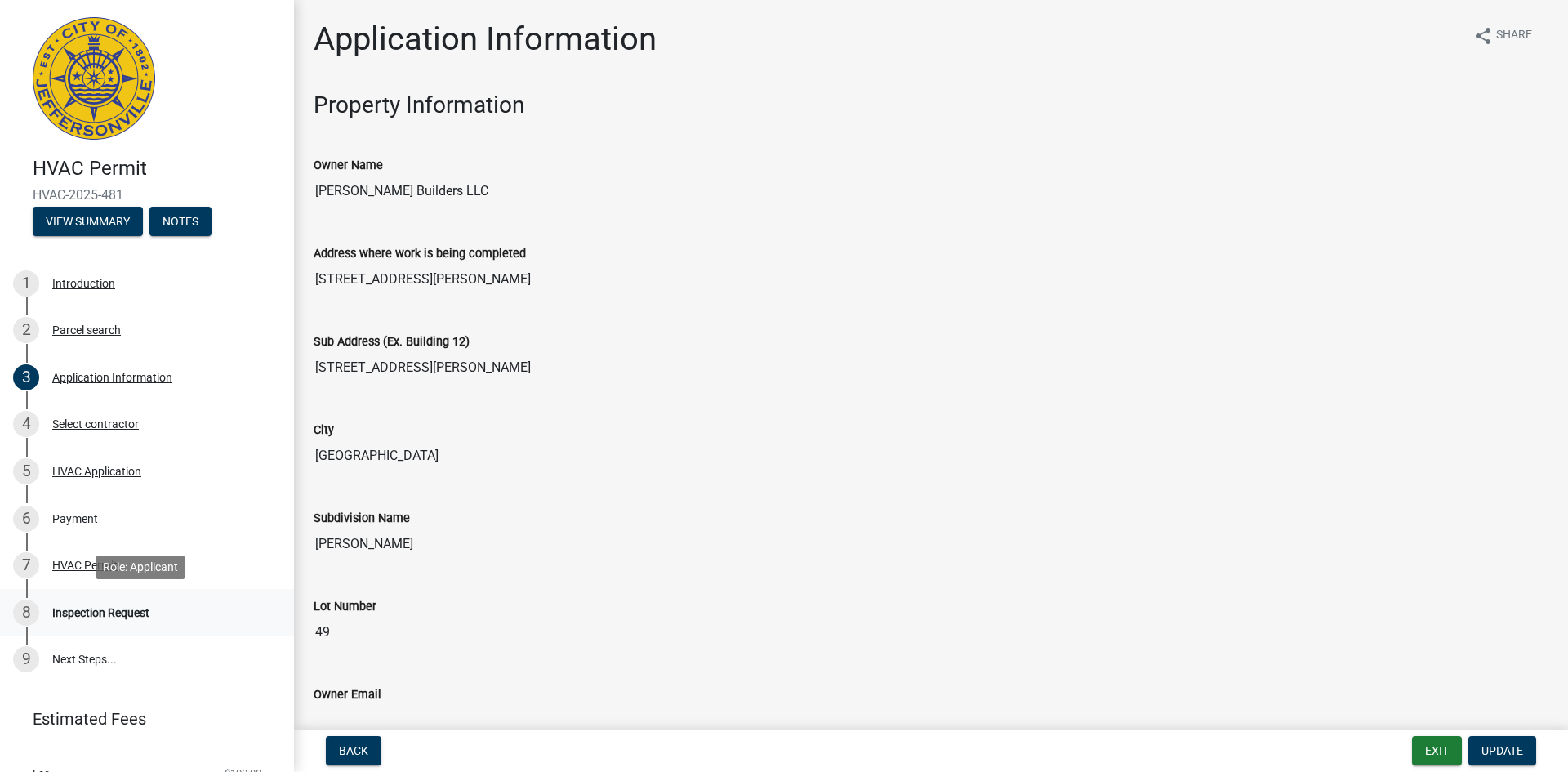
click at [110, 609] on div "Inspection Request" at bounding box center [100, 613] width 97 height 12
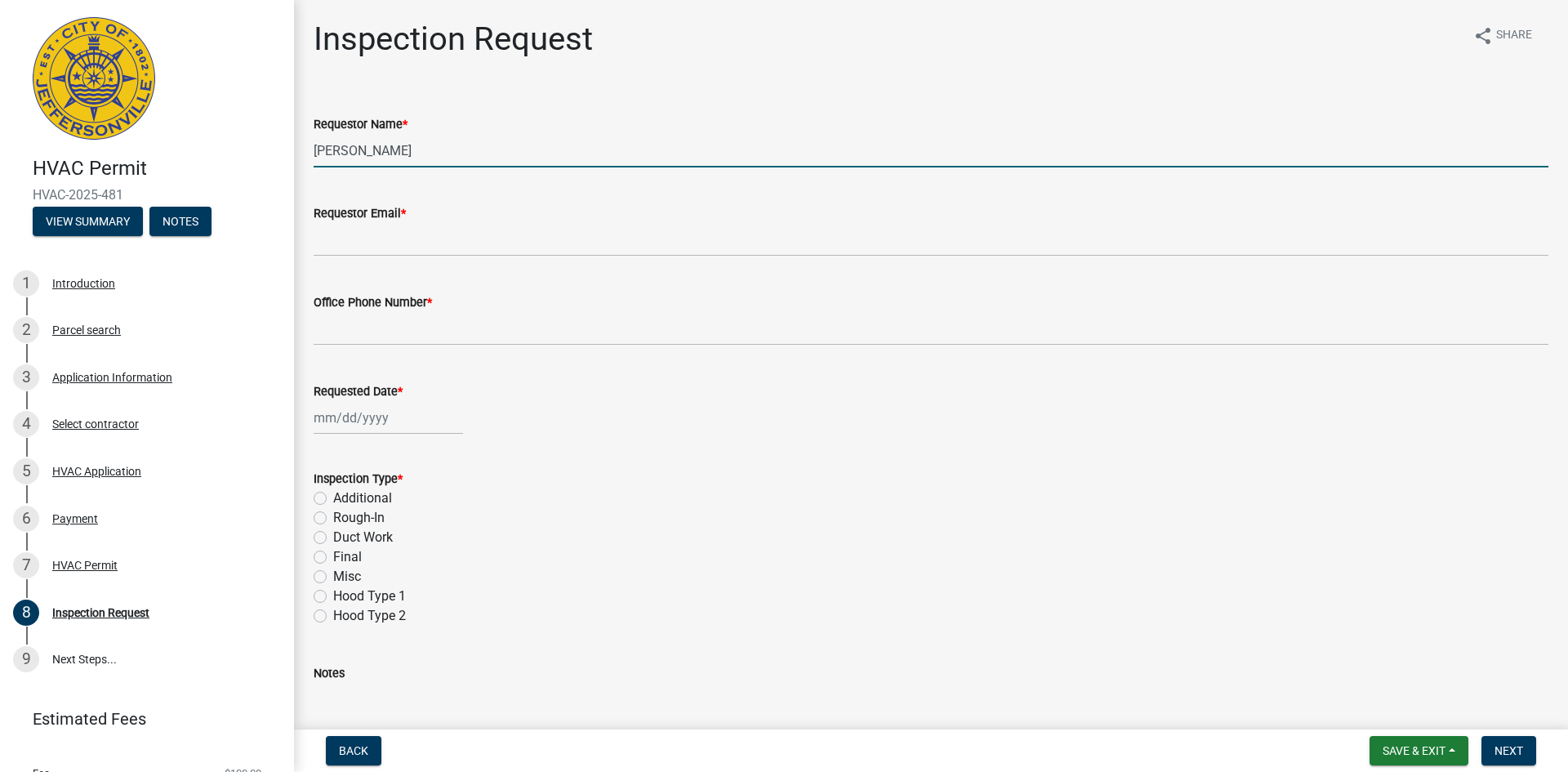
drag, startPoint x: 377, startPoint y: 155, endPoint x: 282, endPoint y: 156, distance: 95.0
click at [282, 156] on div "HVAC Permit HVAC-2025-481 View Summary Notes 1 Introduction 2 Parcel search 3 A…" at bounding box center [784, 386] width 1568 height 772
type input "[PERSON_NAME]"
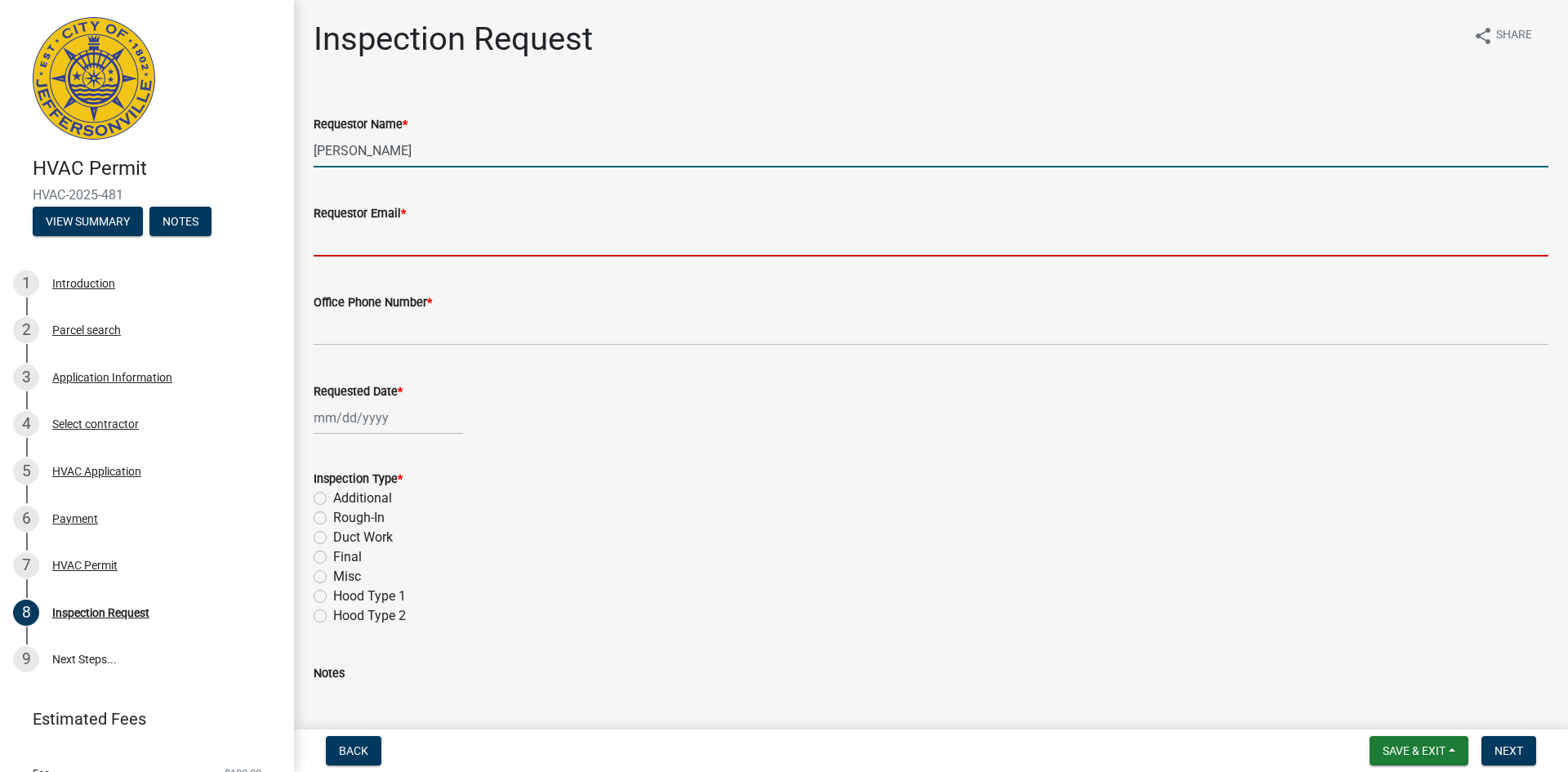
click at [416, 251] on input "Requestor Email *" at bounding box center [930, 240] width 1234 height 34
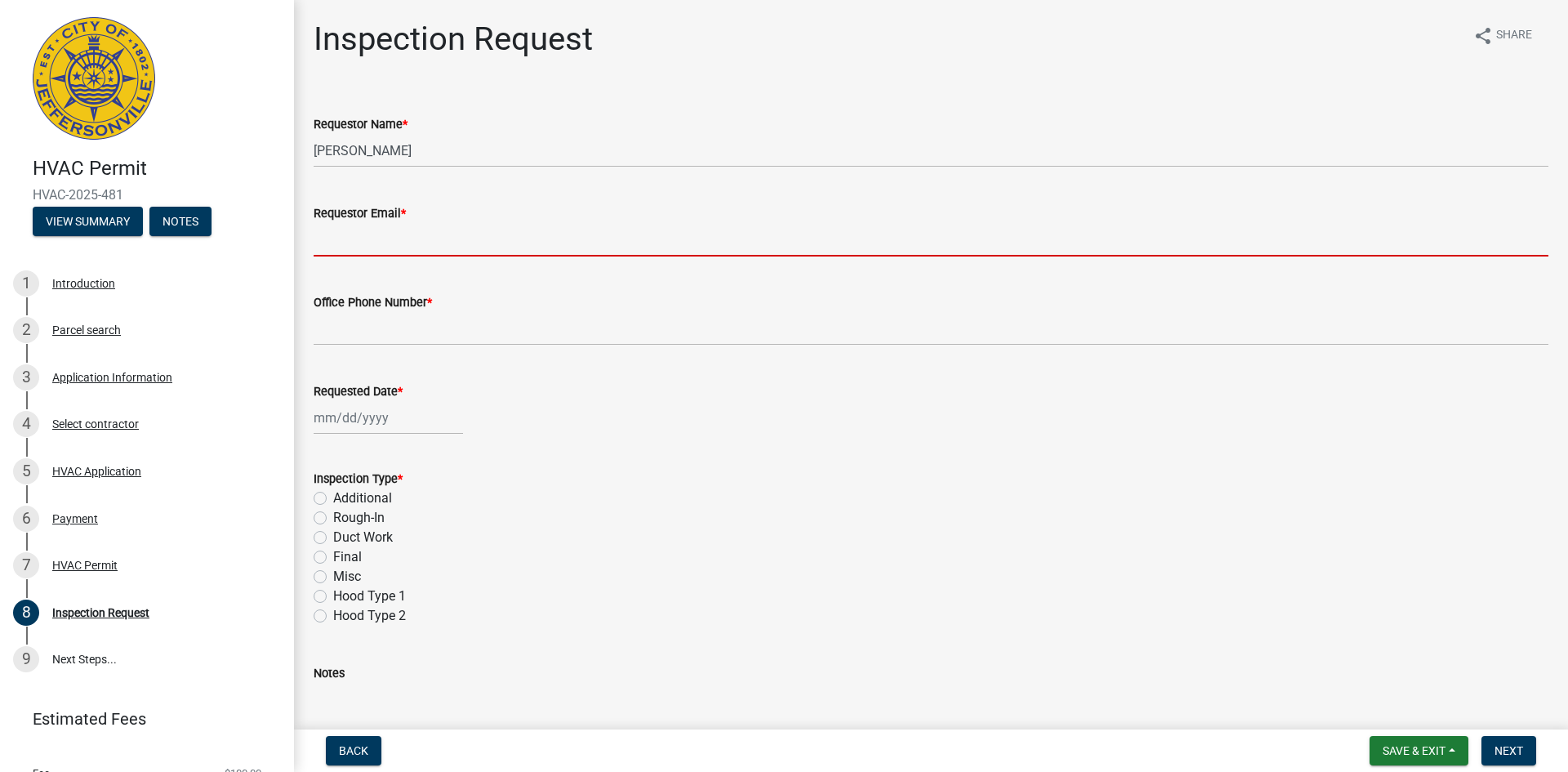
type input "[PERSON_NAME][EMAIL_ADDRESS][DOMAIN_NAME]"
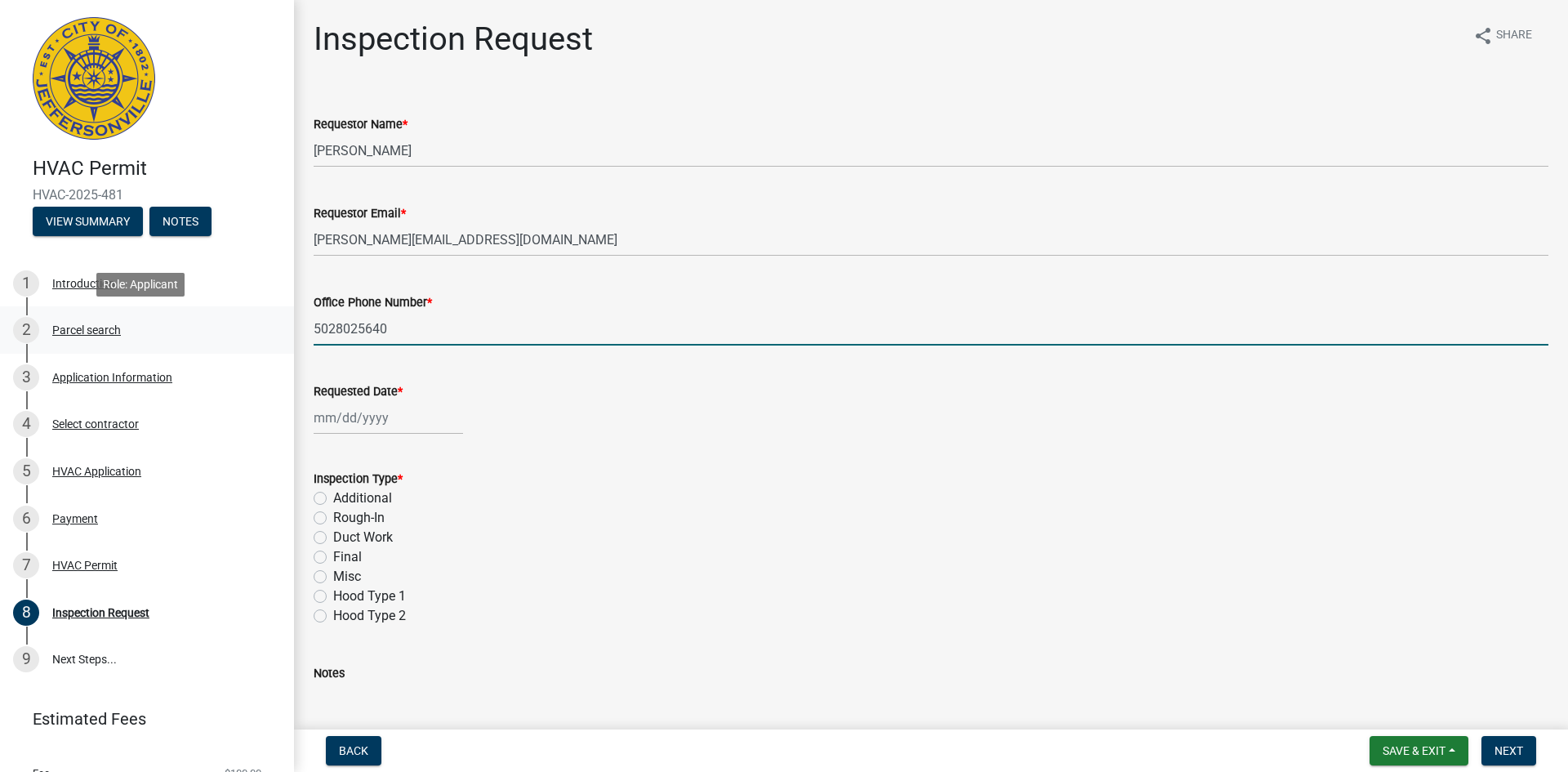
drag, startPoint x: 410, startPoint y: 319, endPoint x: 278, endPoint y: 334, distance: 132.8
click at [278, 334] on div "HVAC Permit HVAC-2025-481 View Summary Notes 1 Introduction 2 Parcel search 3 A…" at bounding box center [784, 386] width 1568 height 772
type input "8129451035"
click at [343, 419] on div at bounding box center [388, 418] width 149 height 34
select select "8"
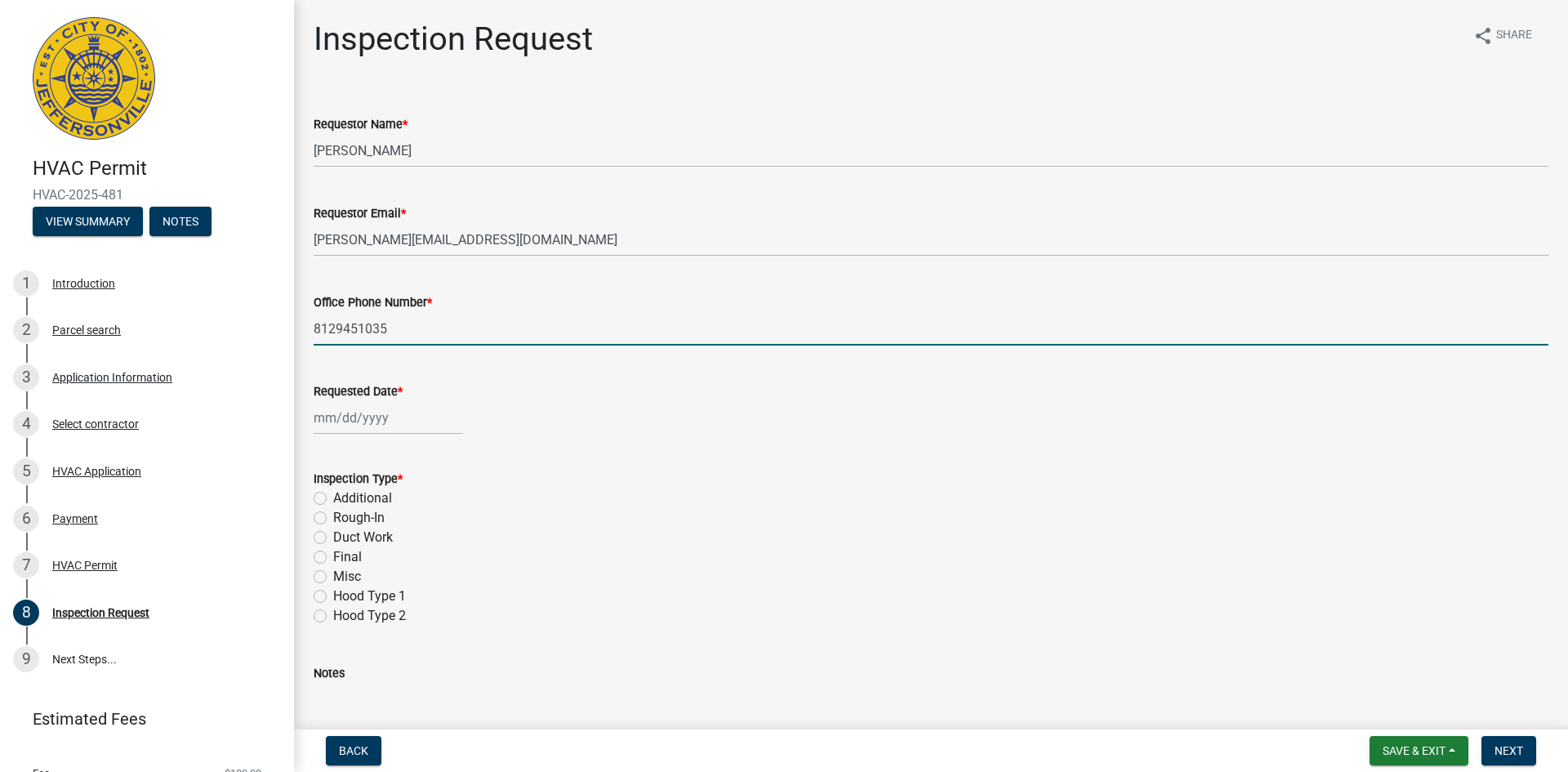
select select "2025"
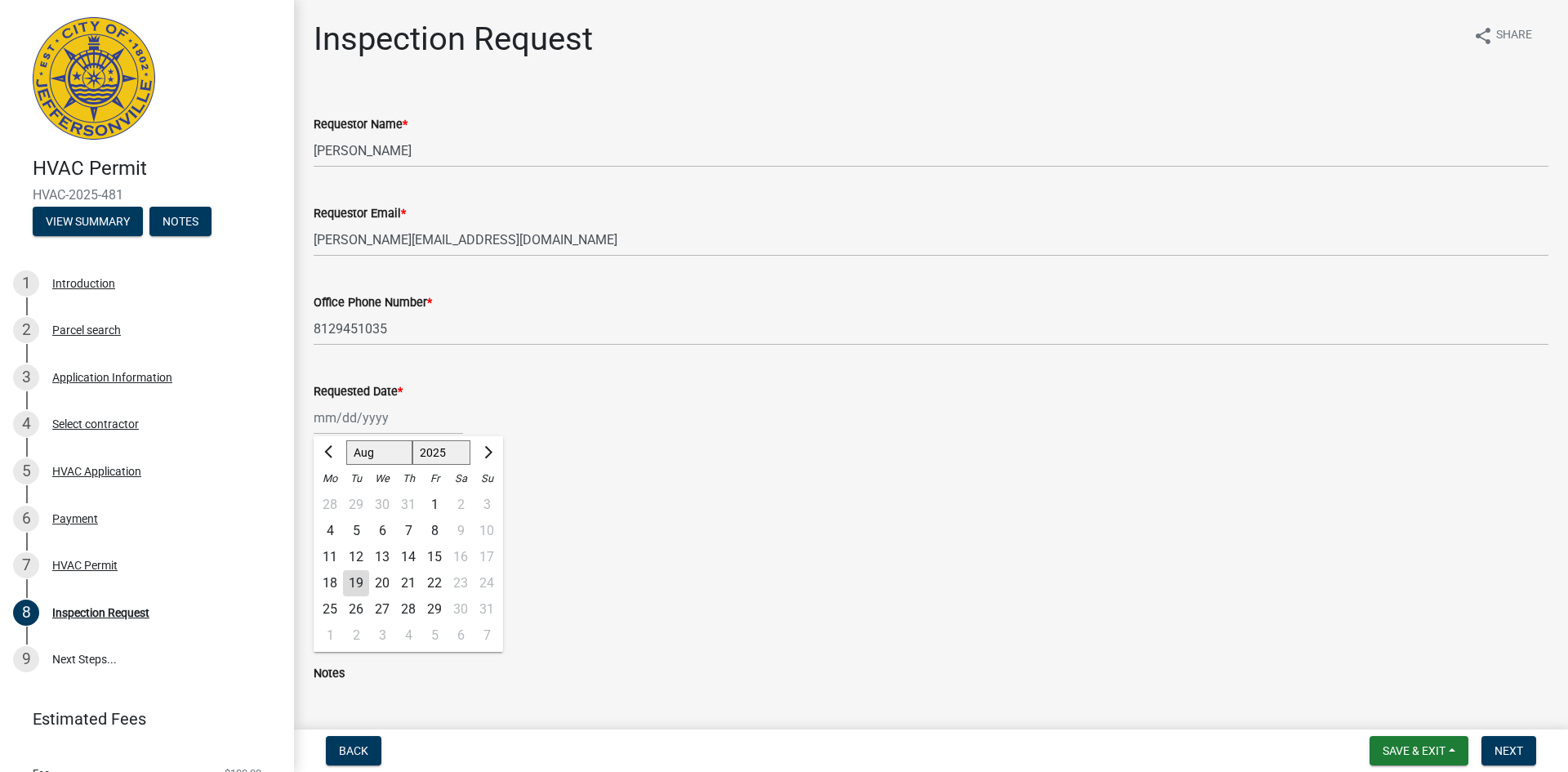
click at [379, 586] on div "20" at bounding box center [382, 582] width 26 height 26
type input "[DATE]"
click at [327, 515] on div "Rough-In" at bounding box center [930, 517] width 1234 height 19
click at [333, 518] on label "Rough-In" at bounding box center [358, 517] width 51 height 19
click at [333, 518] on input "Rough-In" at bounding box center [338, 513] width 11 height 11
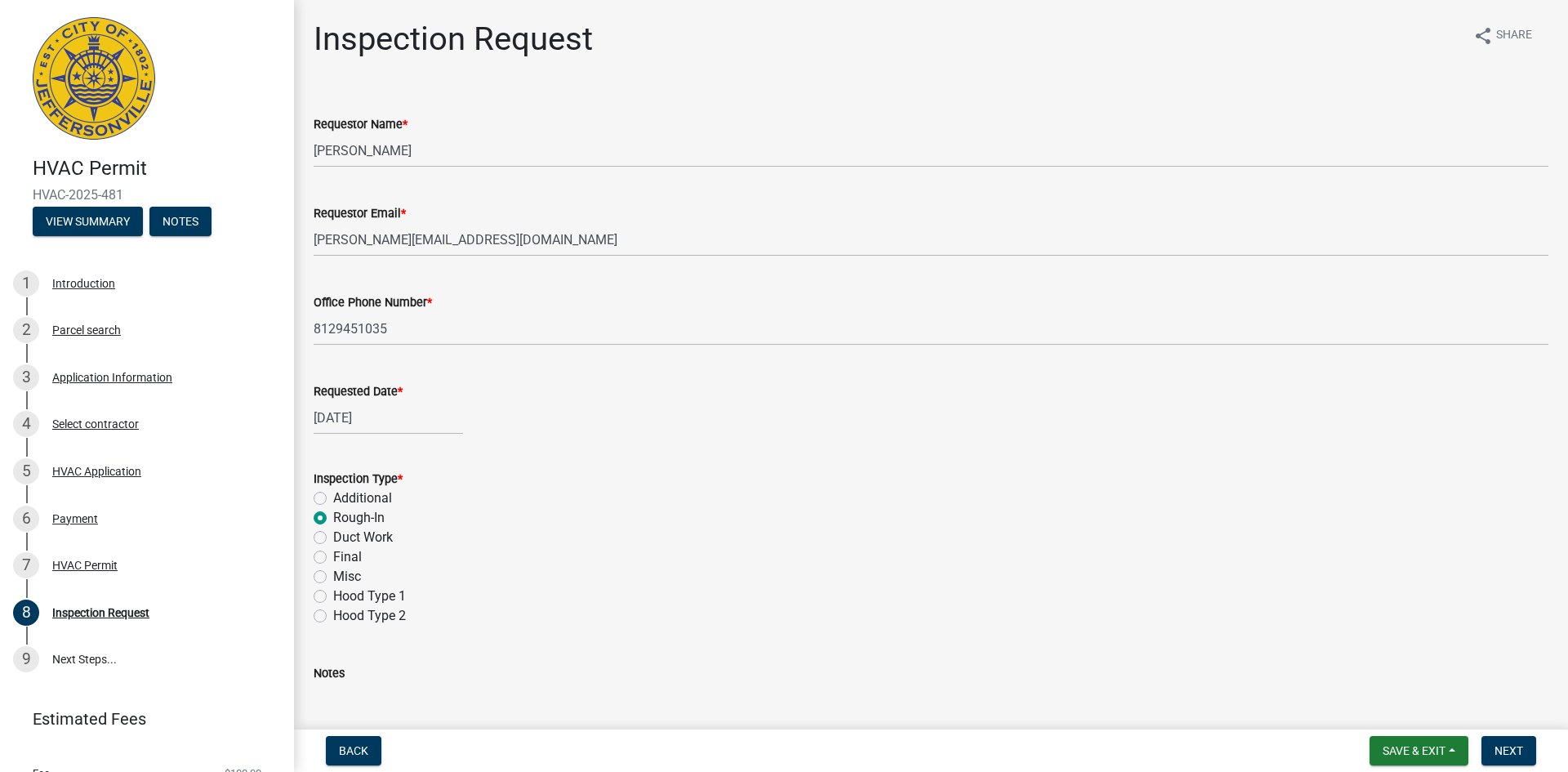
radio input "true"
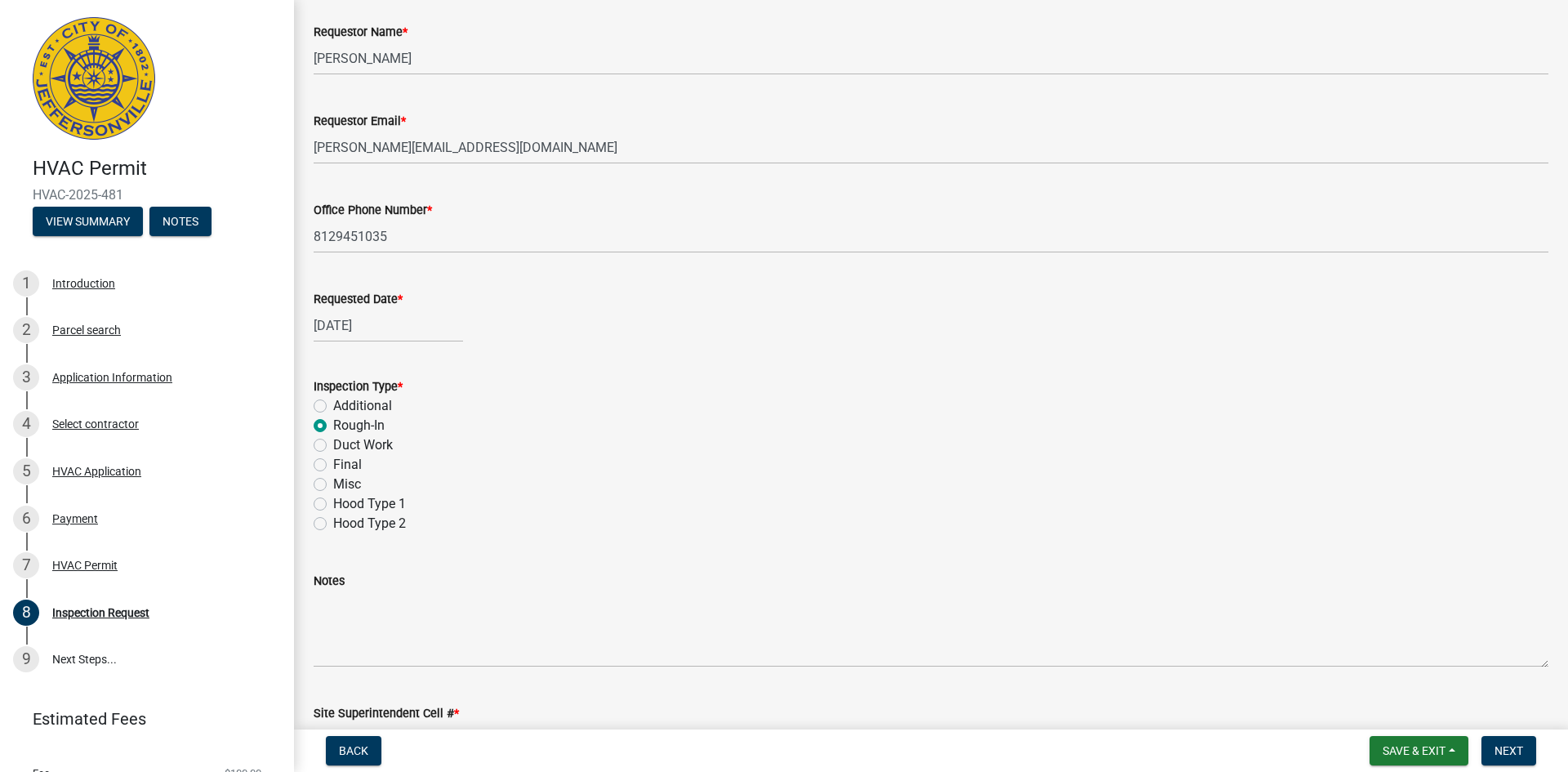
scroll to position [202, 0]
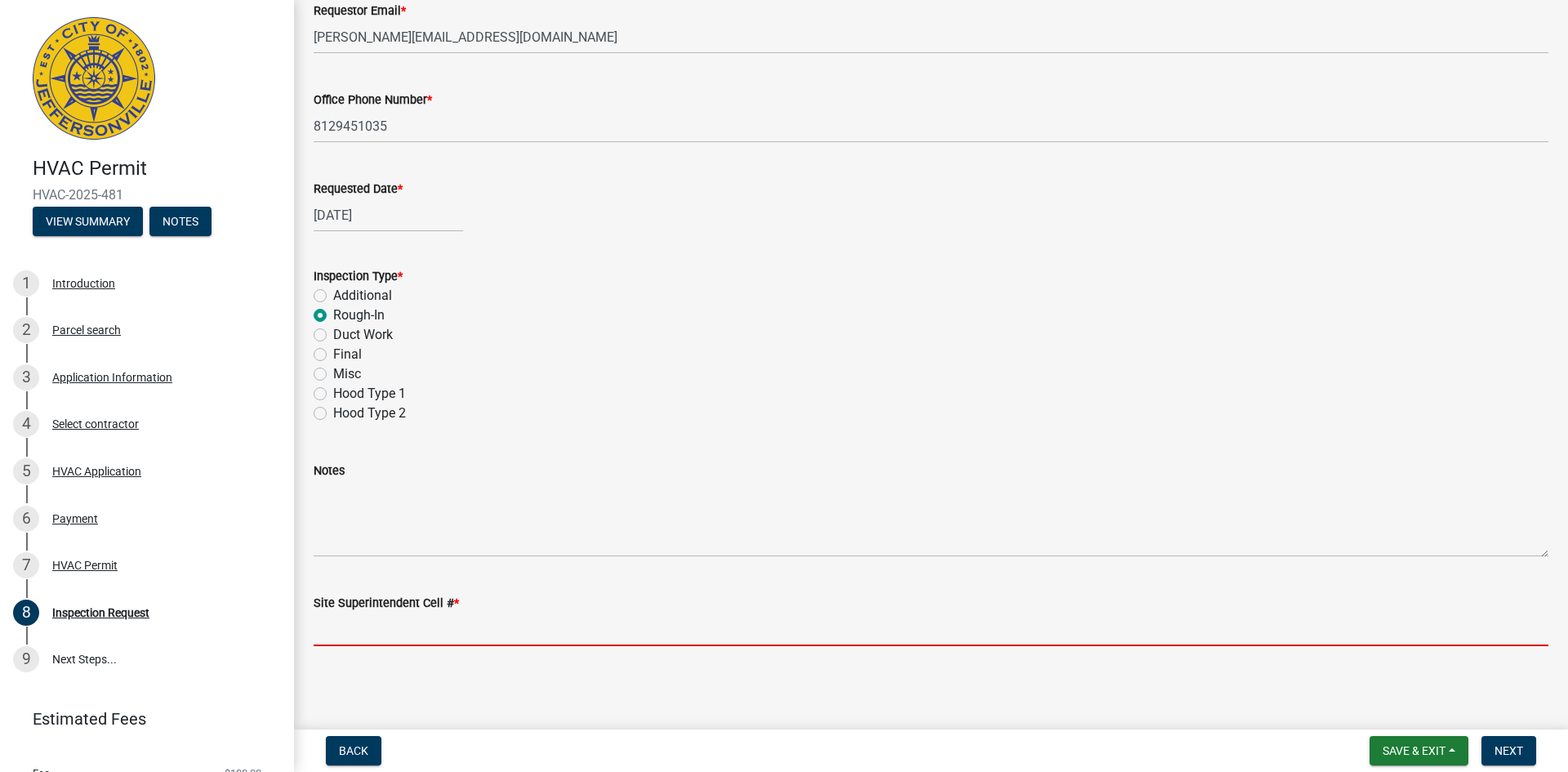
click at [394, 620] on input "Site Superintendent Cell # *" at bounding box center [930, 630] width 1234 height 34
type input "[PHONE_NUMBER]"
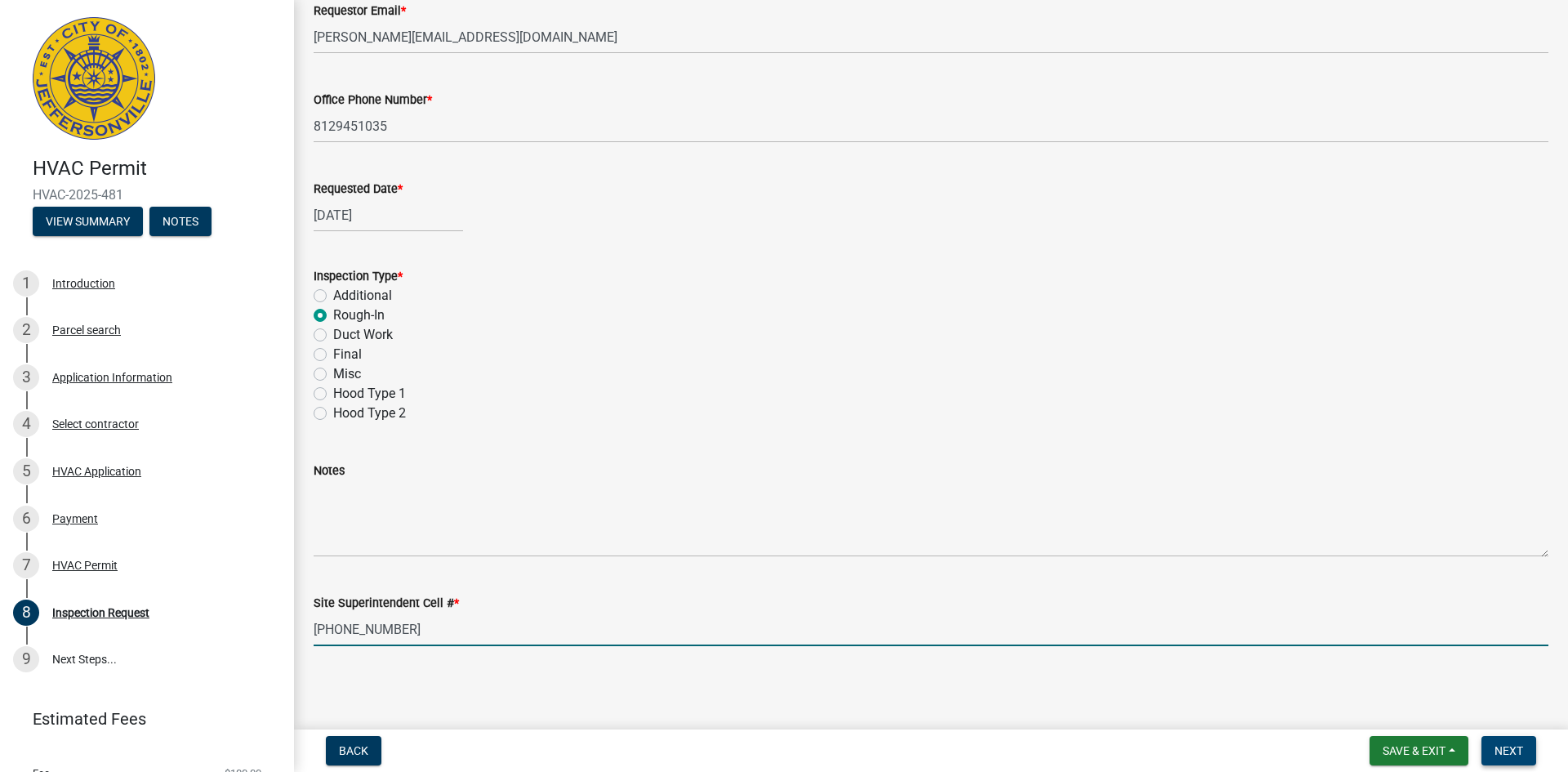
click at [1508, 748] on span "Next" at bounding box center [1508, 751] width 29 height 13
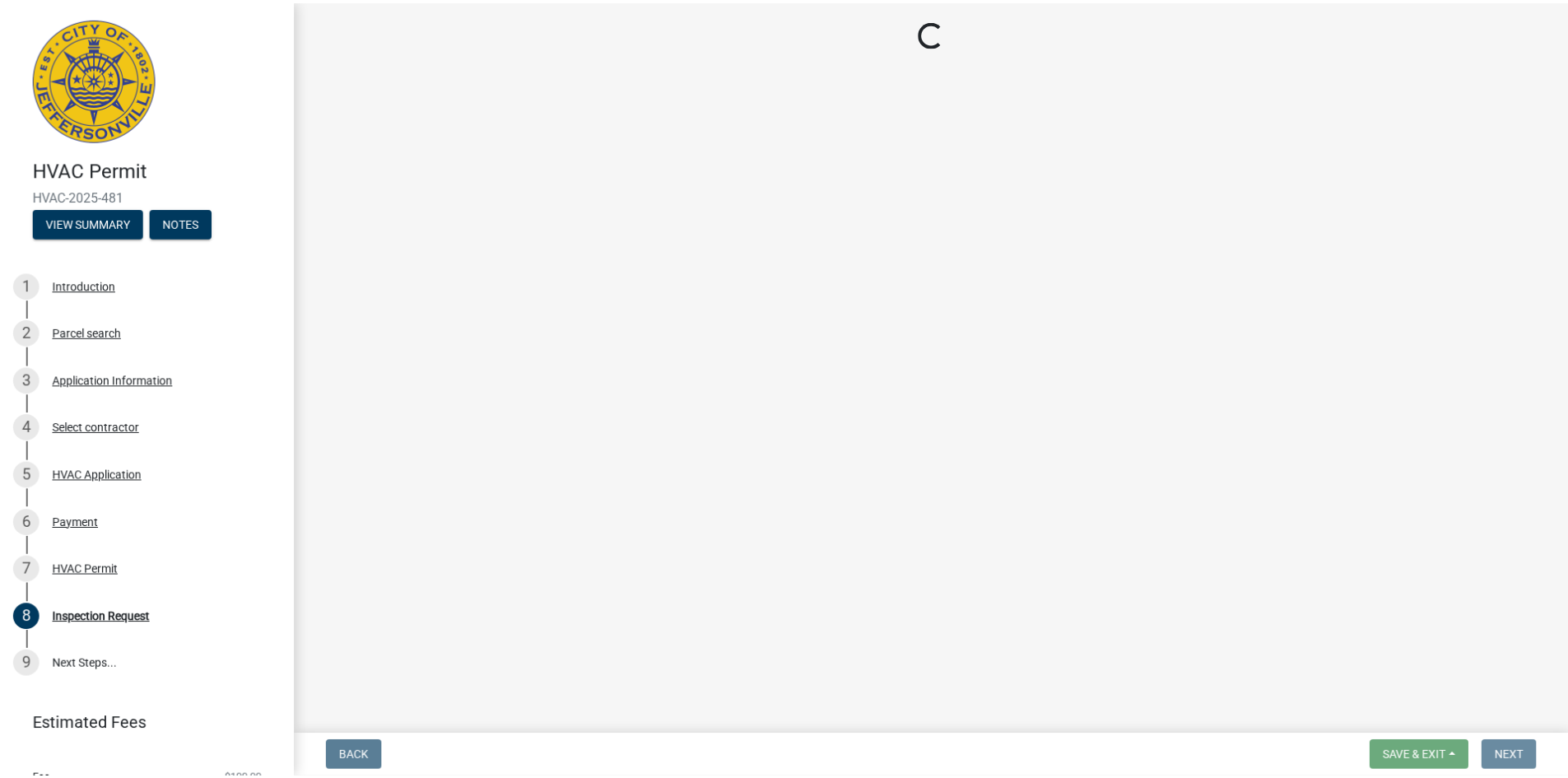
scroll to position [0, 0]
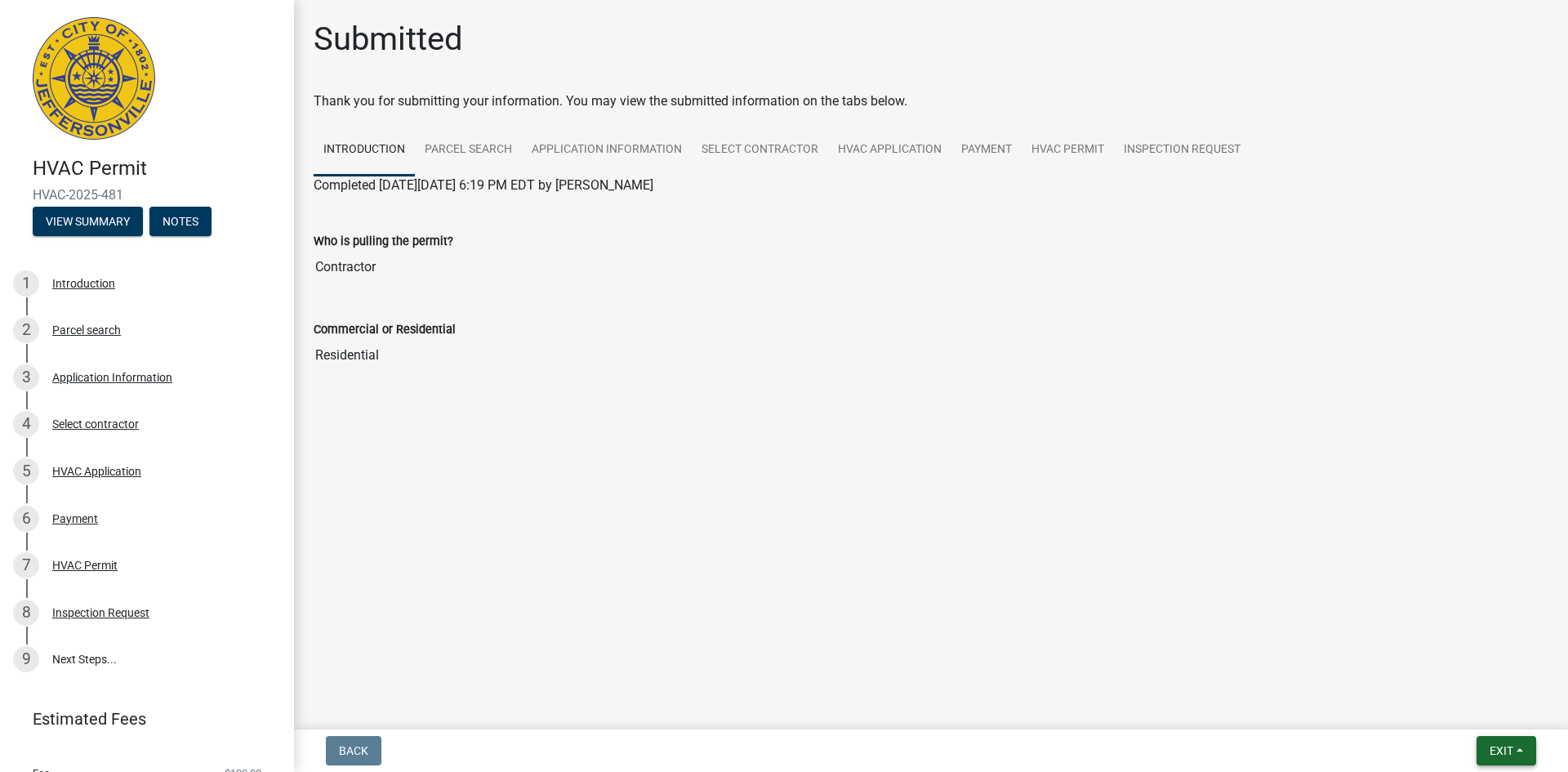
click at [1506, 753] on span "Exit" at bounding box center [1501, 751] width 24 height 13
click at [1479, 702] on button "Save & Exit" at bounding box center [1470, 708] width 131 height 40
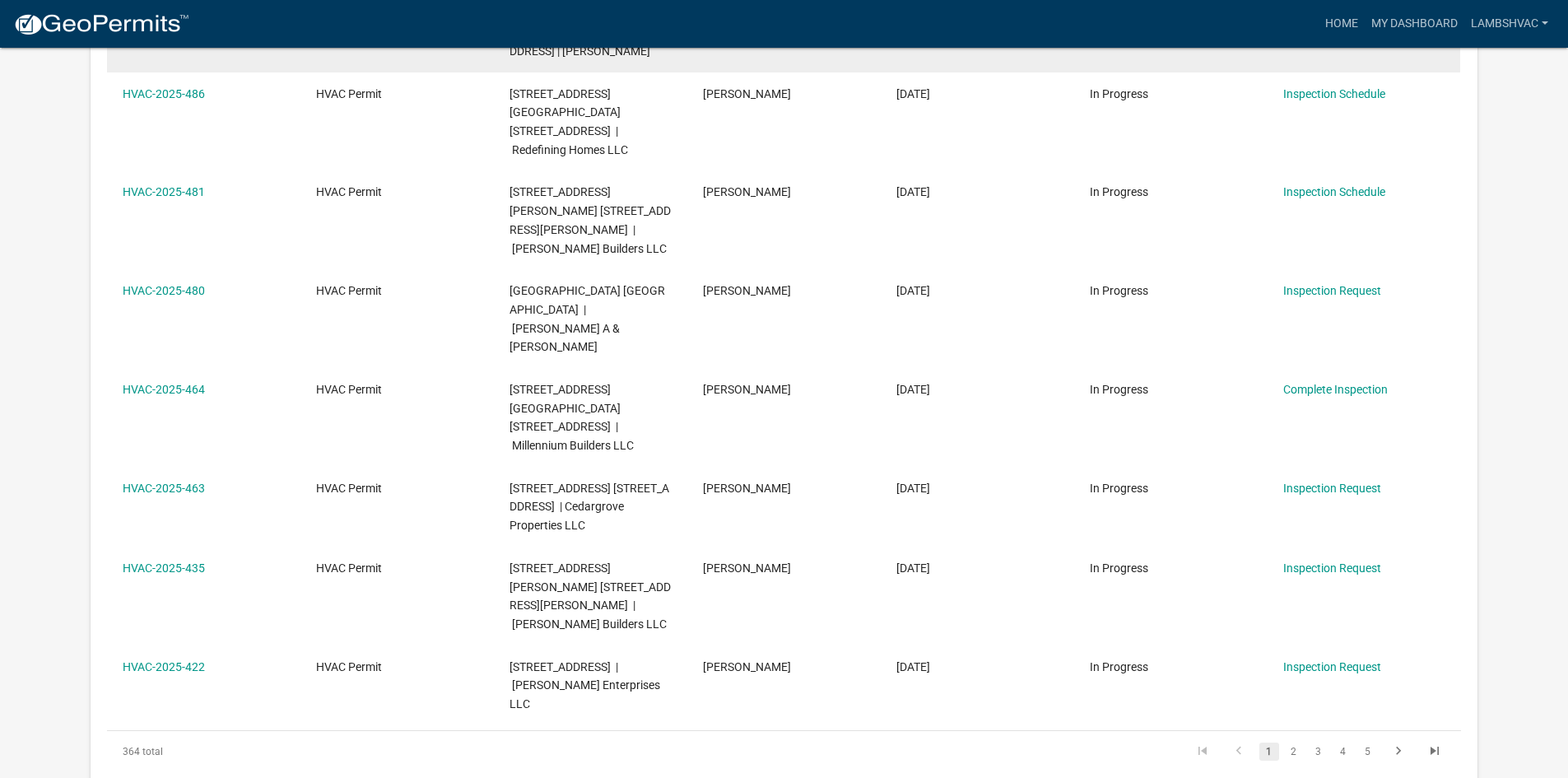
scroll to position [629, 0]
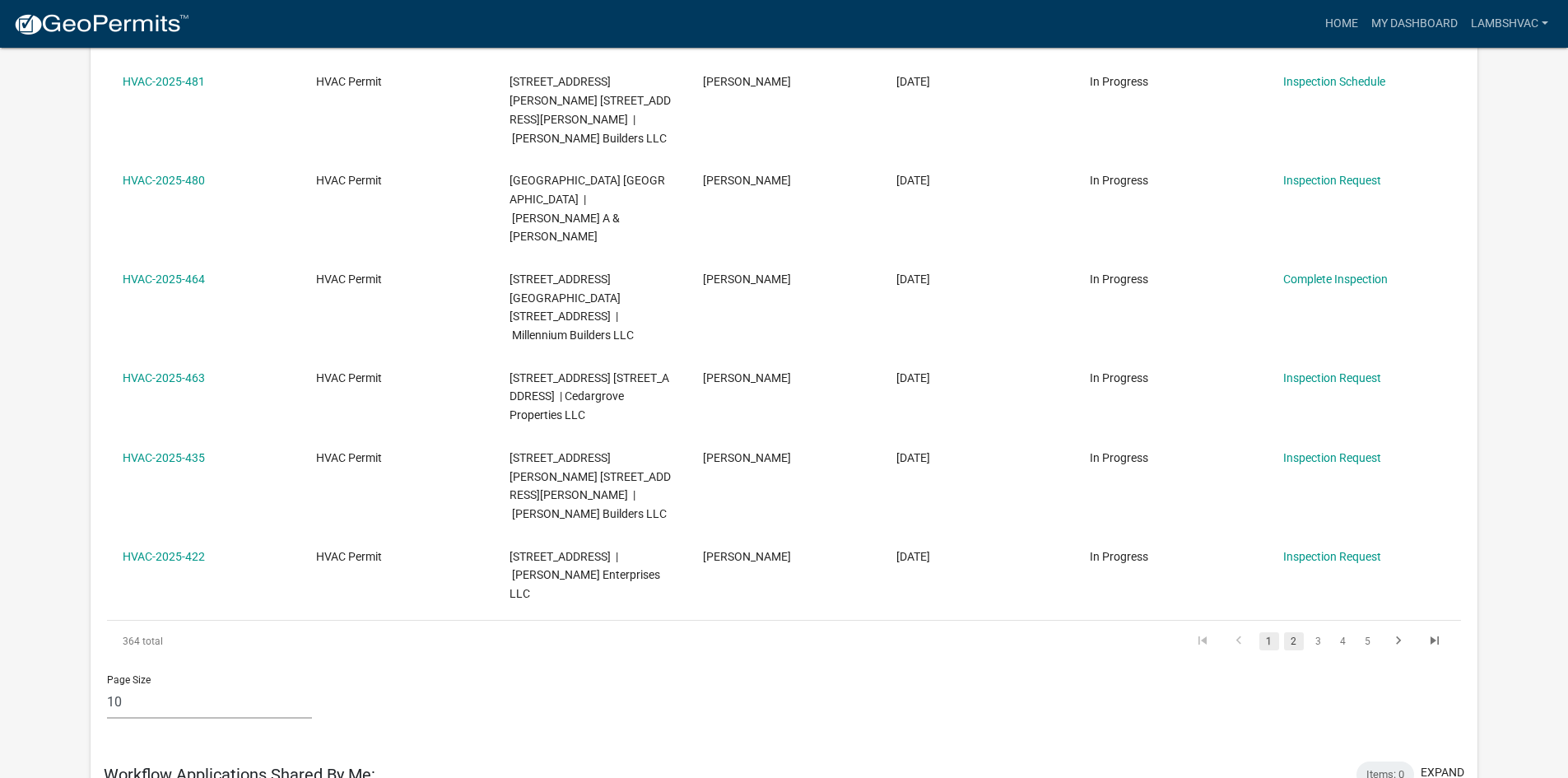
click at [1295, 632] on link "2" at bounding box center [1294, 640] width 20 height 18
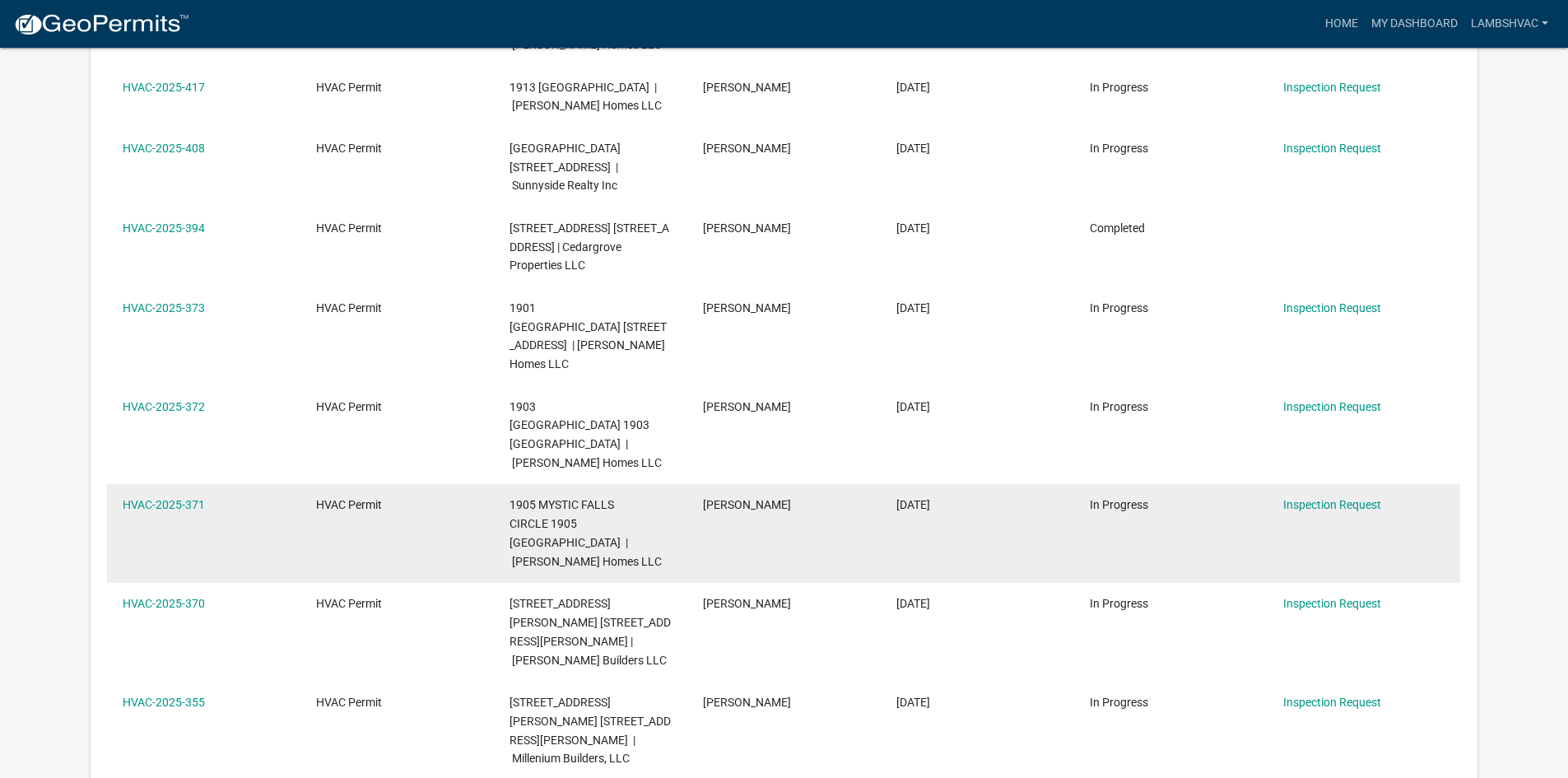
scroll to position [301, 0]
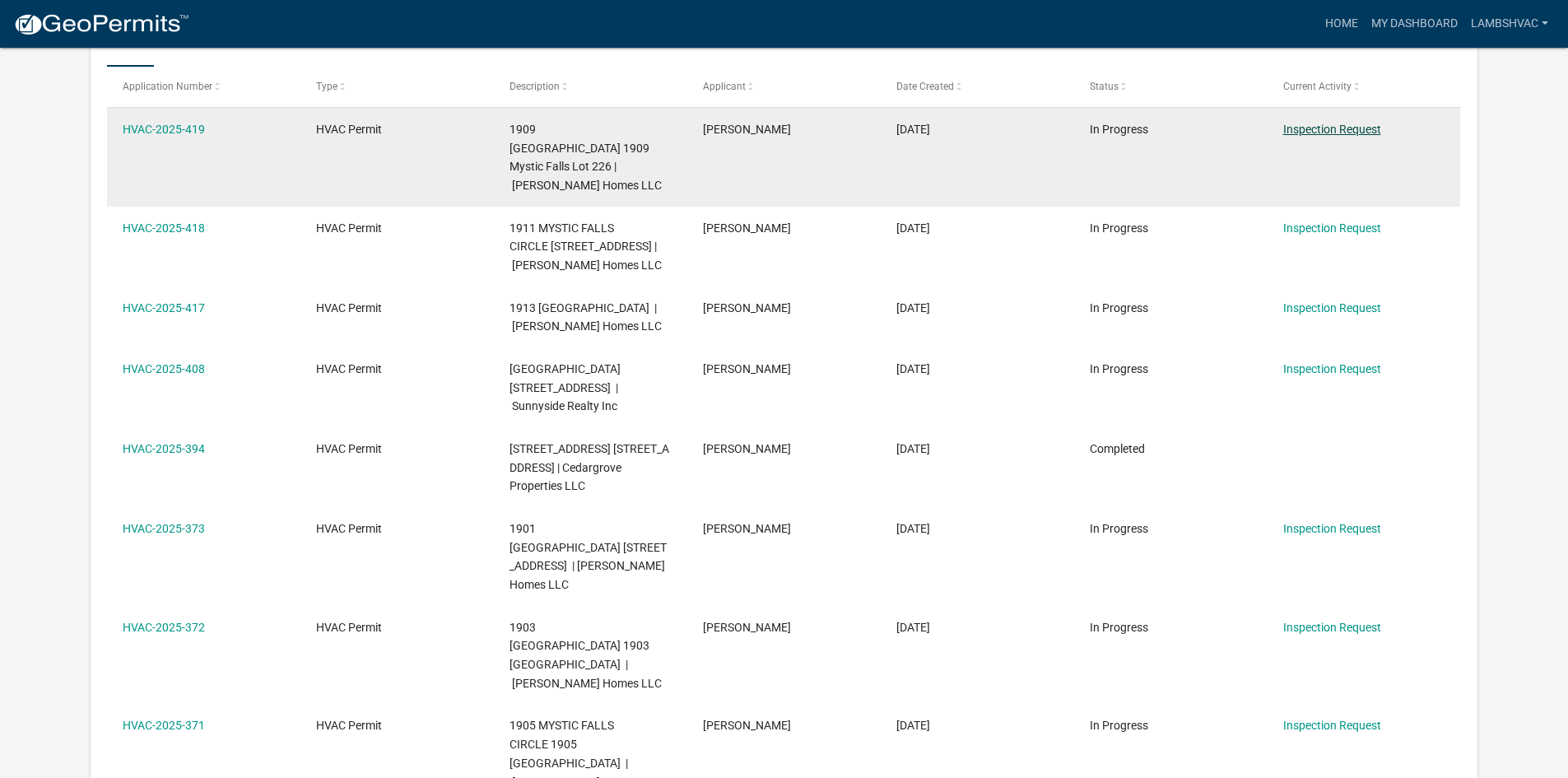
click at [1302, 130] on link "Inspection Request" at bounding box center [1332, 129] width 98 height 14
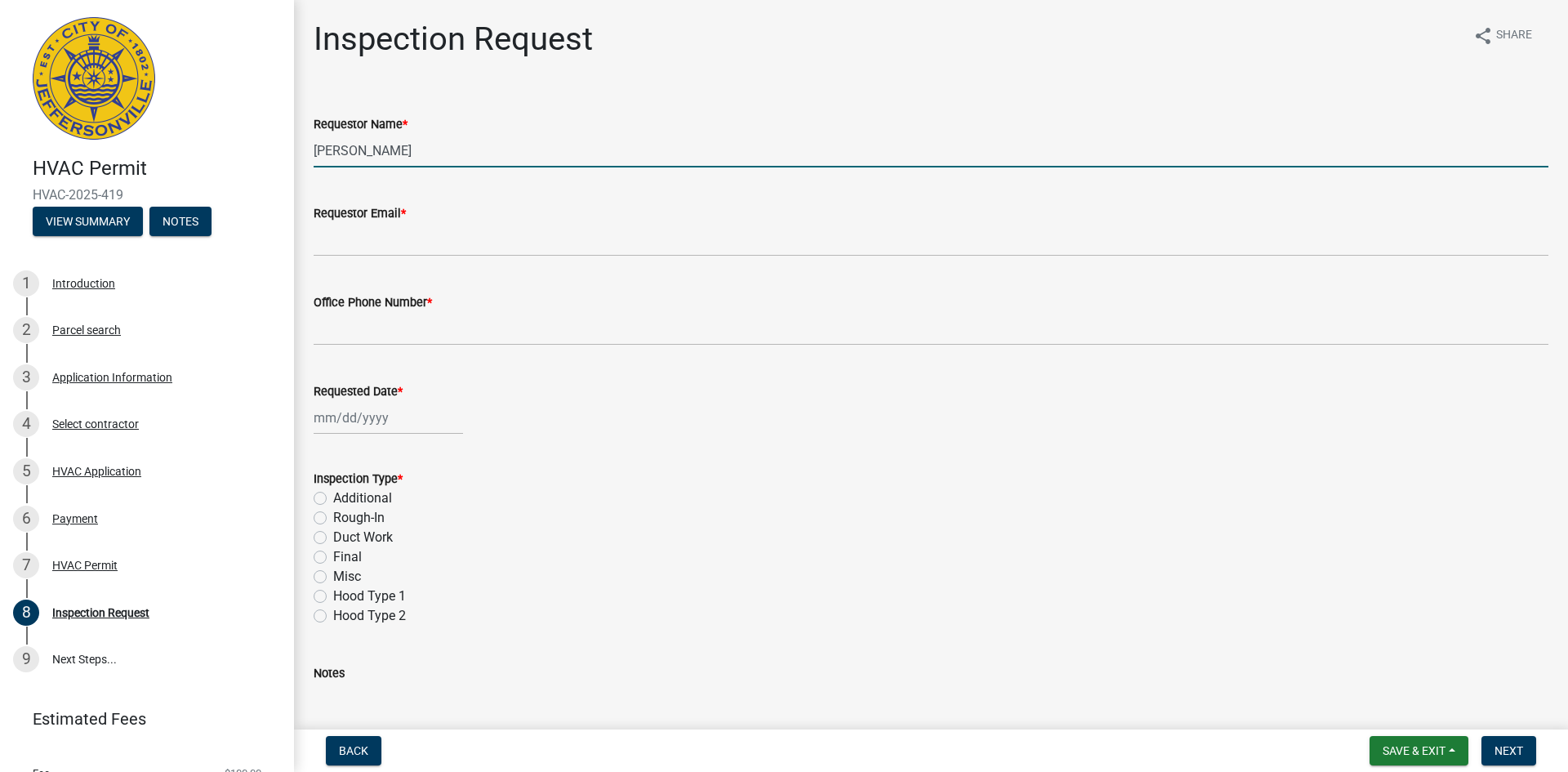
drag, startPoint x: 418, startPoint y: 157, endPoint x: 308, endPoint y: 148, distance: 110.4
click at [308, 148] on div "Requestor Name * [PERSON_NAME]" at bounding box center [931, 130] width 1259 height 76
type input "[PERSON_NAME]"
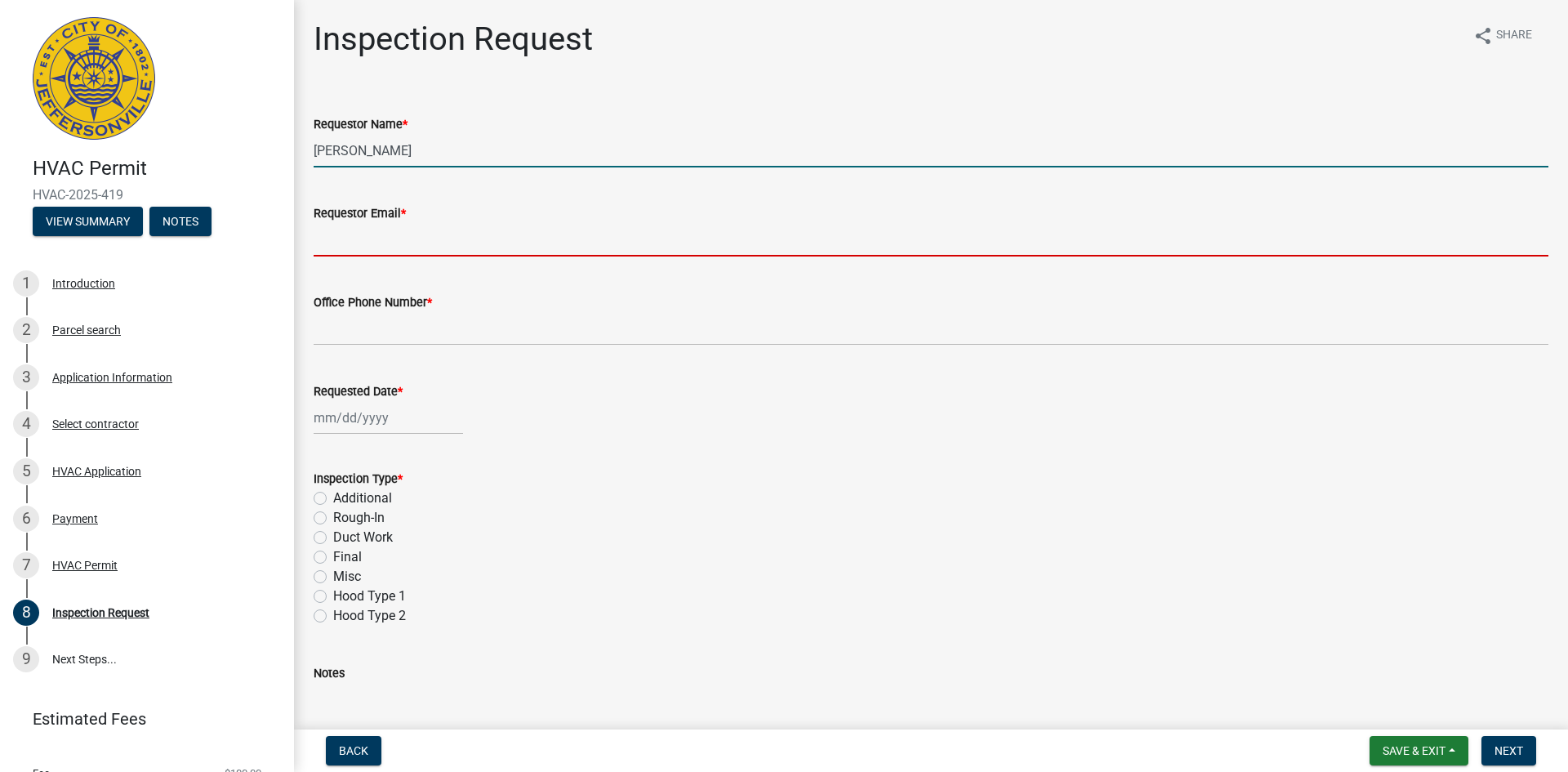
click at [420, 243] on input "Requestor Email *" at bounding box center [930, 240] width 1234 height 34
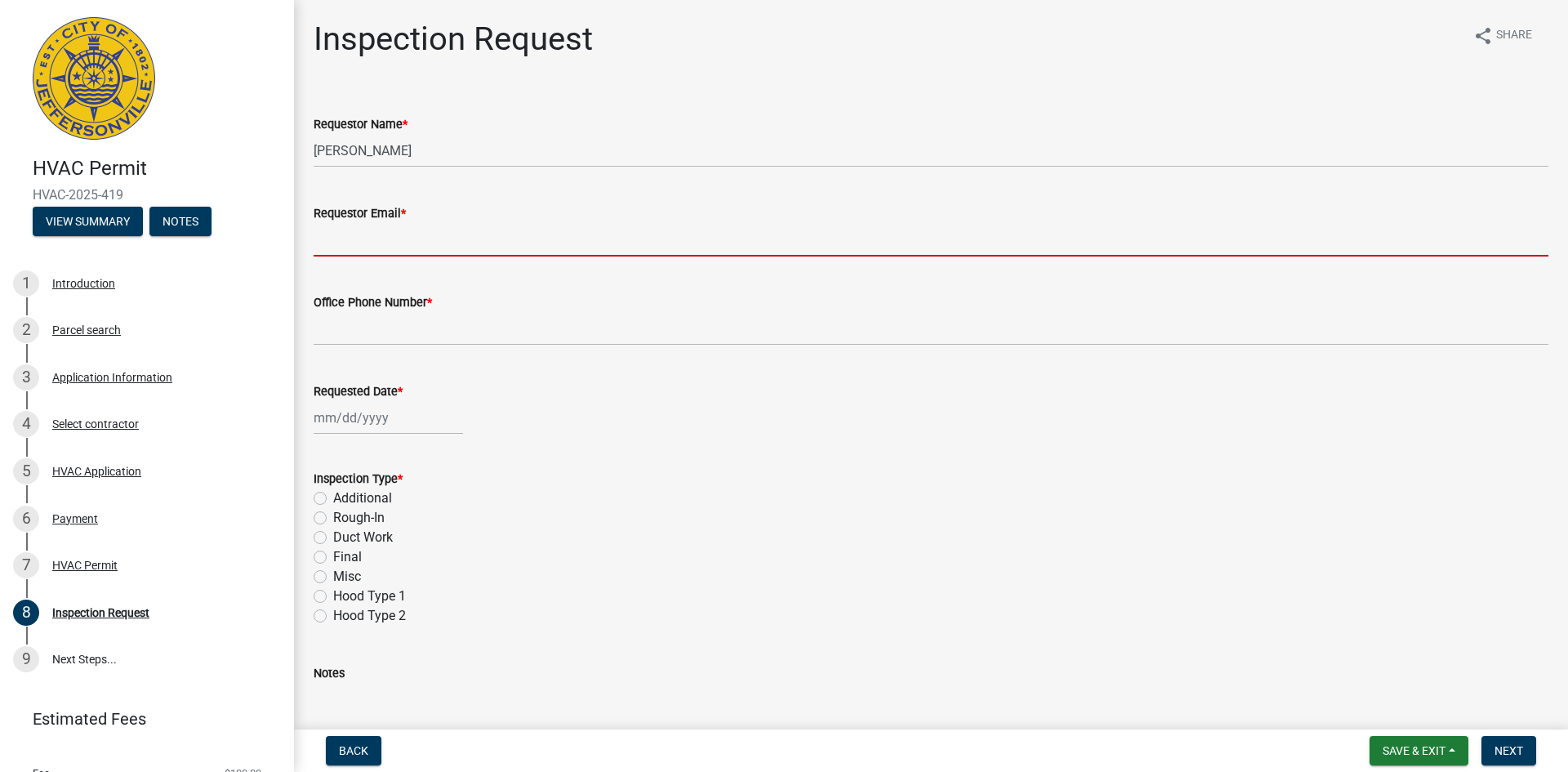
type input "[PERSON_NAME][EMAIL_ADDRESS][DOMAIN_NAME]"
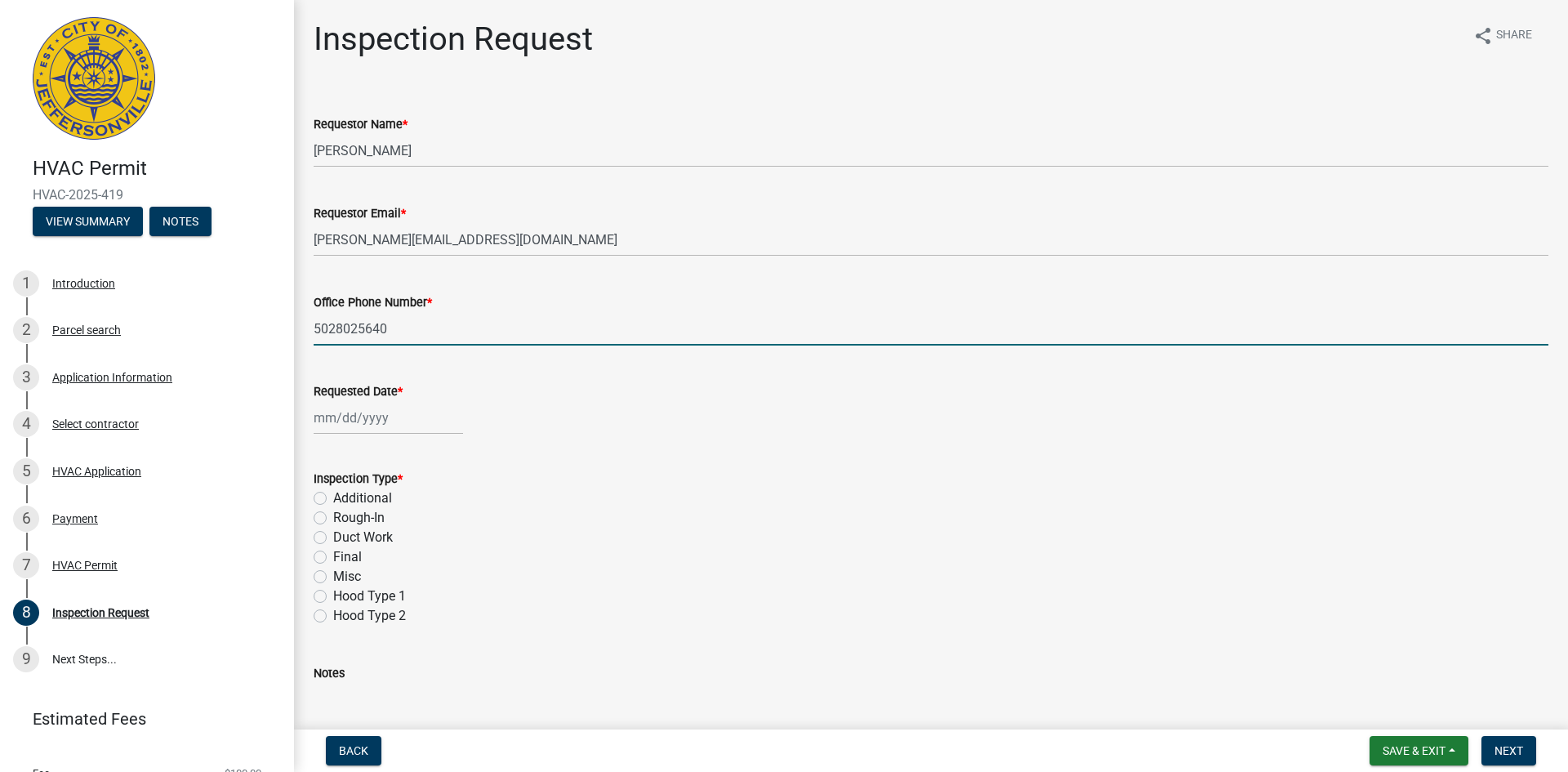
drag, startPoint x: 329, startPoint y: 316, endPoint x: 284, endPoint y: 319, distance: 45.1
click at [284, 319] on div "HVAC Permit HVAC-2025-419 View Summary Notes 1 Introduction 2 Parcel search 3 A…" at bounding box center [784, 386] width 1568 height 772
type input "8129451035"
click at [329, 426] on div at bounding box center [388, 418] width 149 height 34
select select "8"
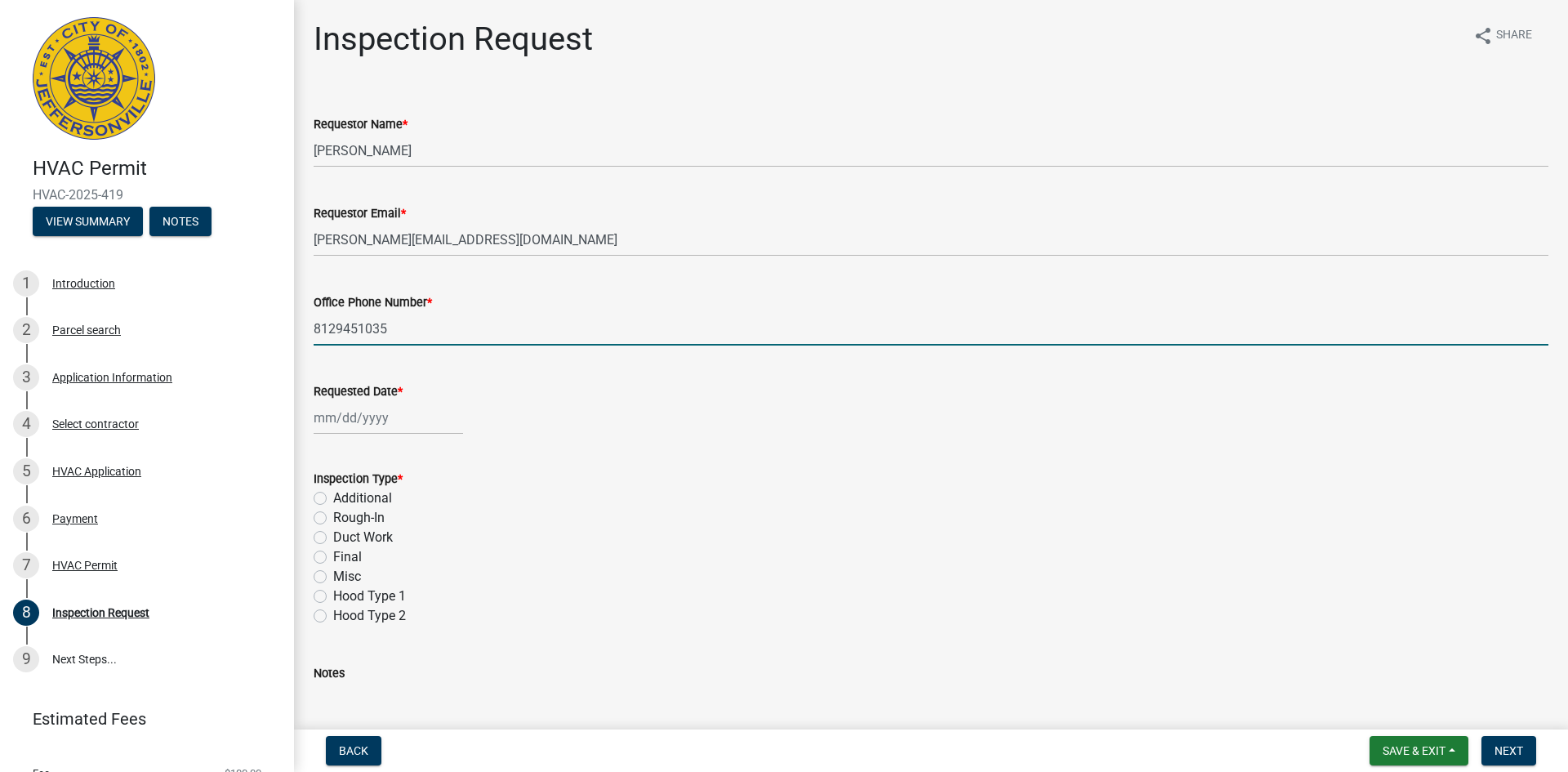
select select "2025"
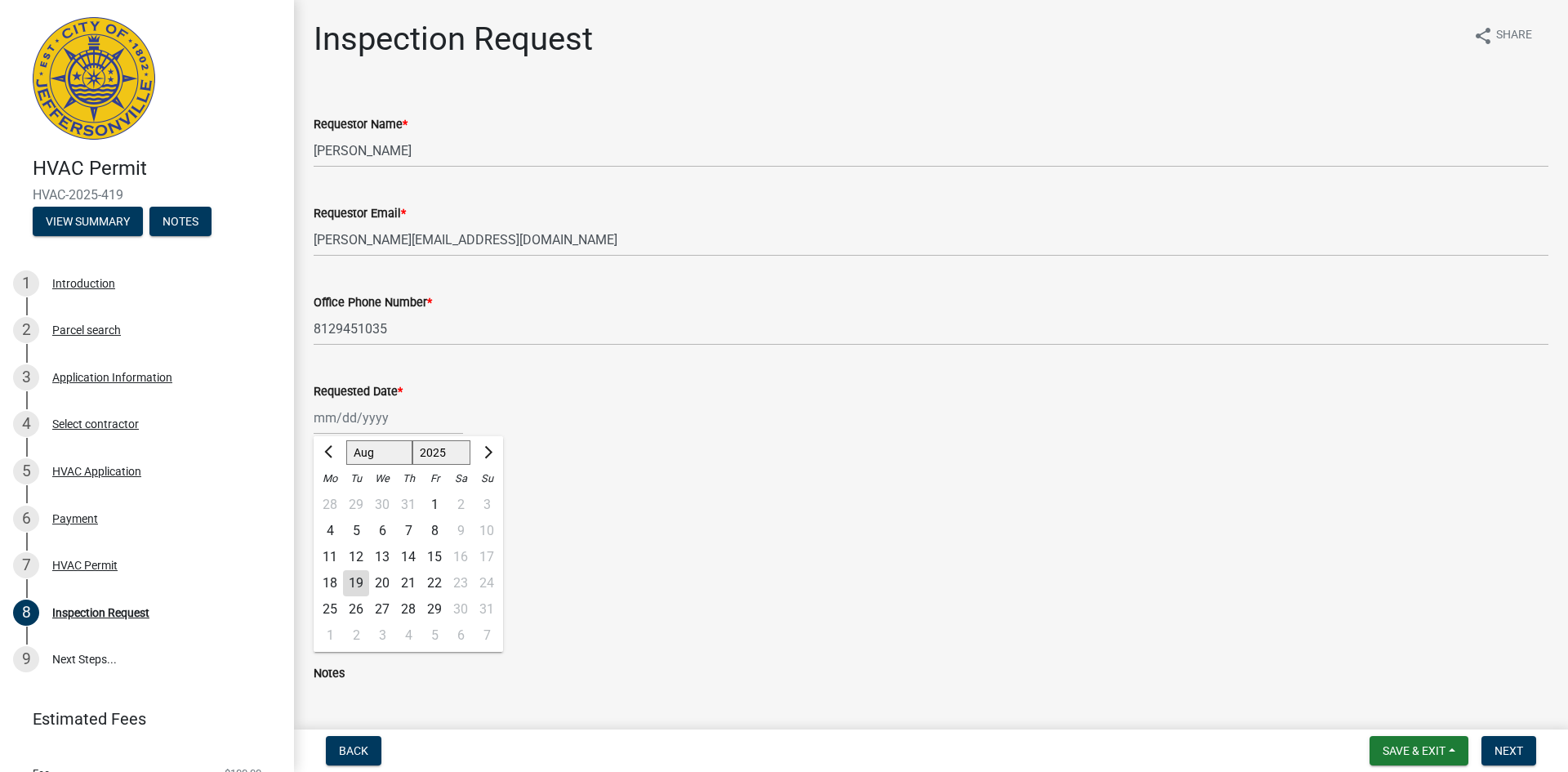
click at [380, 582] on div "20" at bounding box center [382, 582] width 26 height 26
type input "[DATE]"
click at [333, 519] on label "Rough-In" at bounding box center [358, 517] width 51 height 19
click at [333, 518] on input "Rough-In" at bounding box center [338, 513] width 11 height 11
radio input "true"
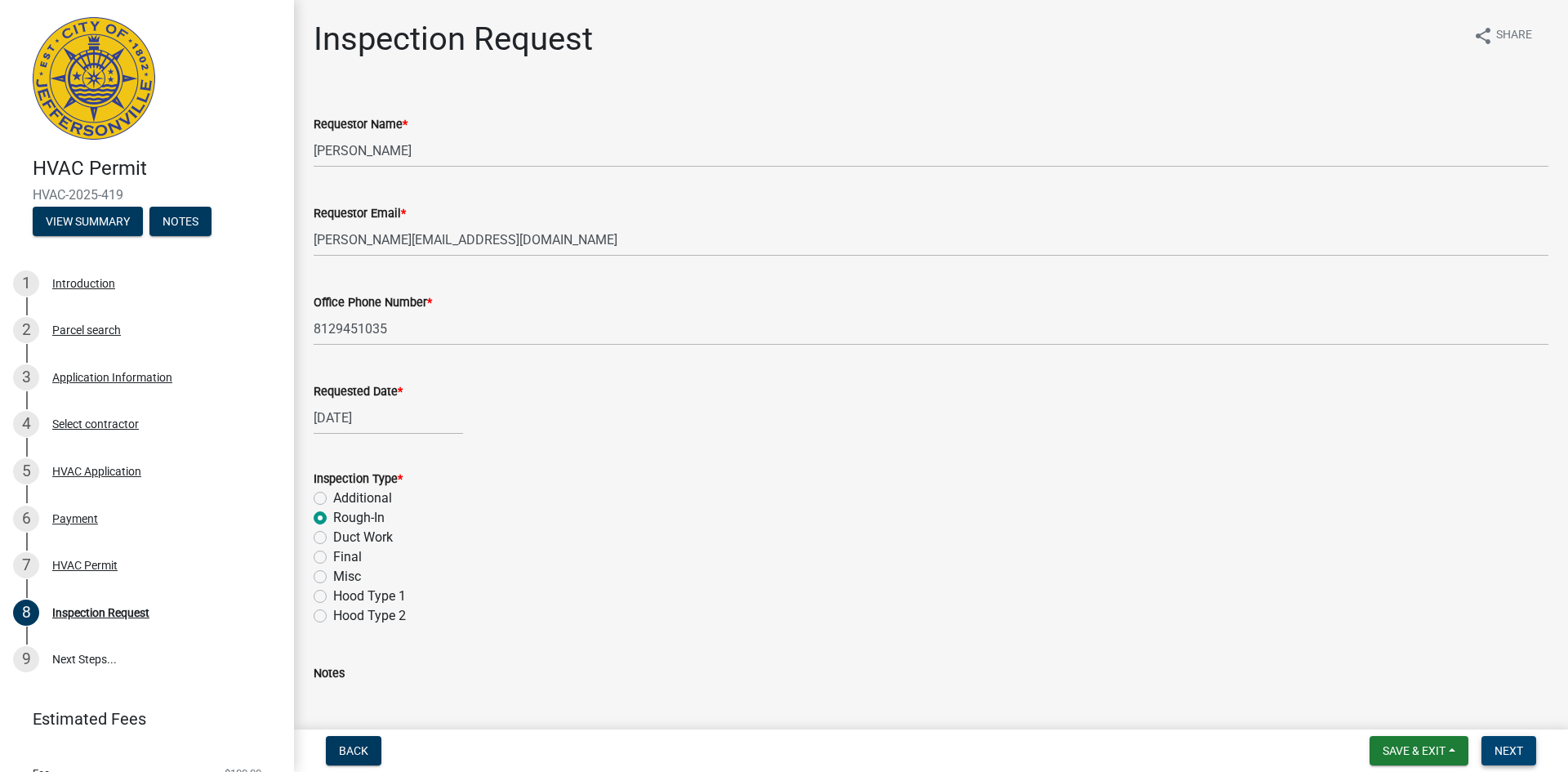
click at [1516, 745] on span "Next" at bounding box center [1508, 751] width 29 height 13
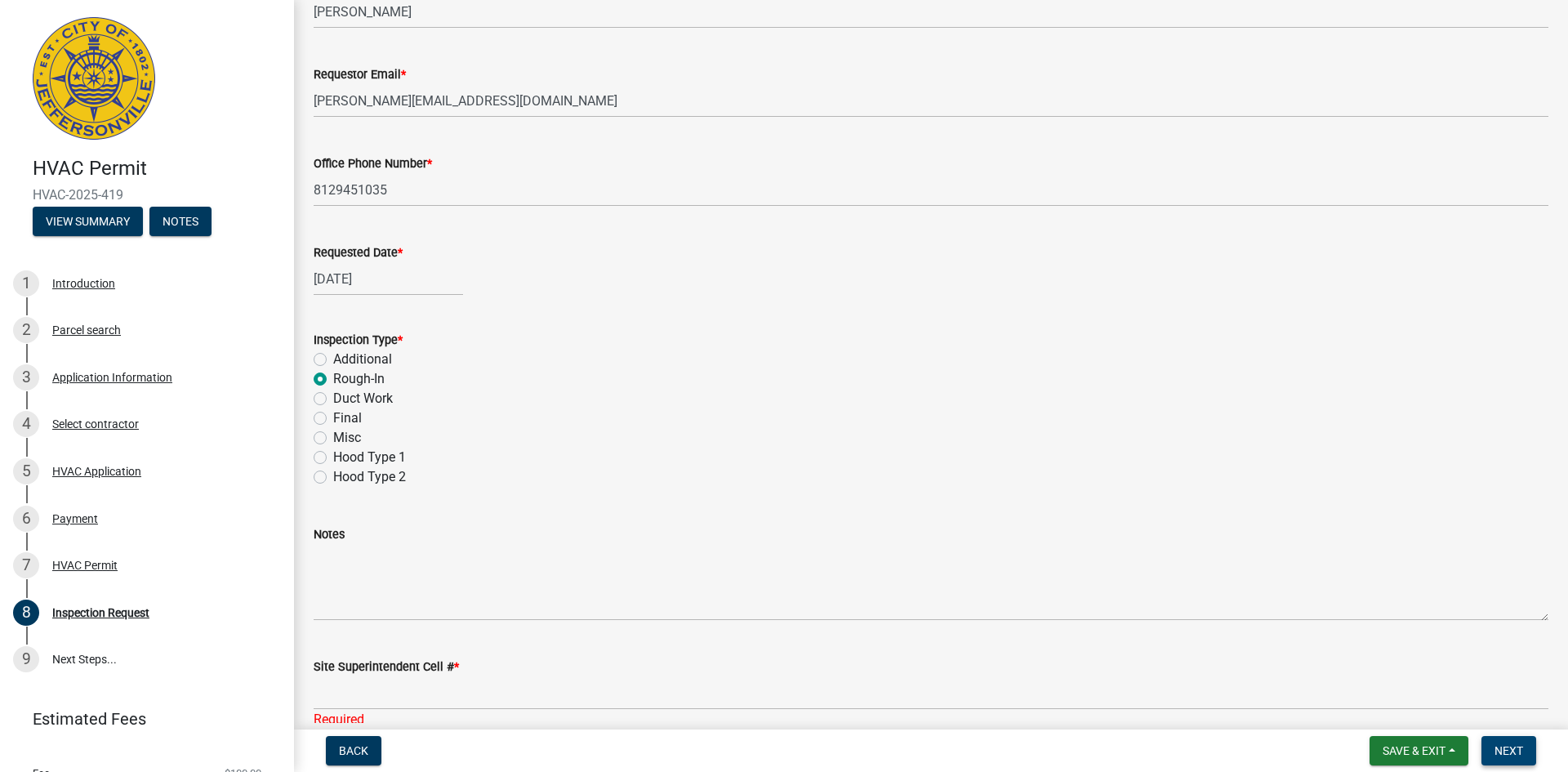
scroll to position [222, 0]
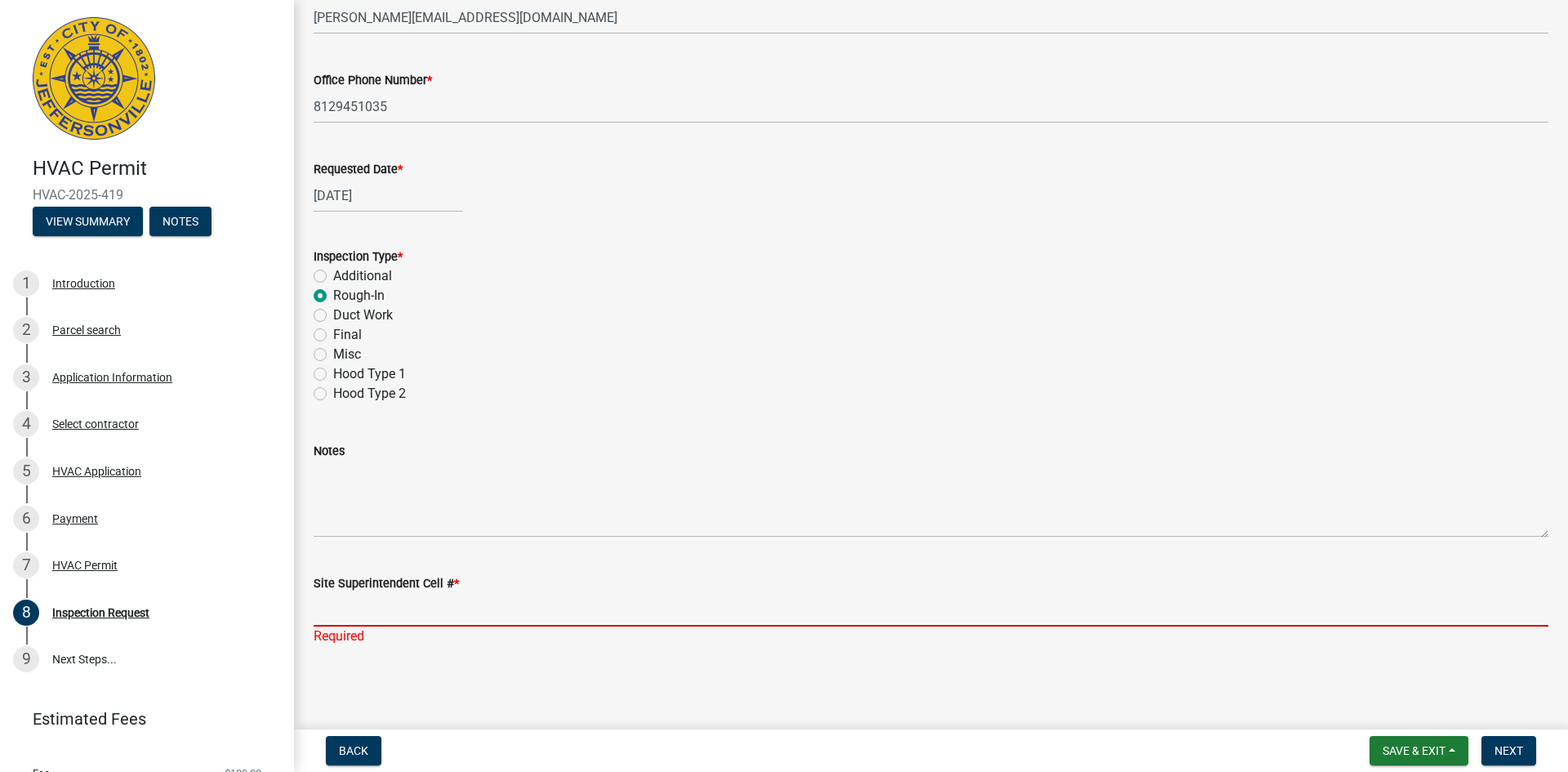
click at [401, 609] on input "Site Superintendent Cell # *" at bounding box center [930, 610] width 1234 height 34
type input "[PHONE_NUMBER]"
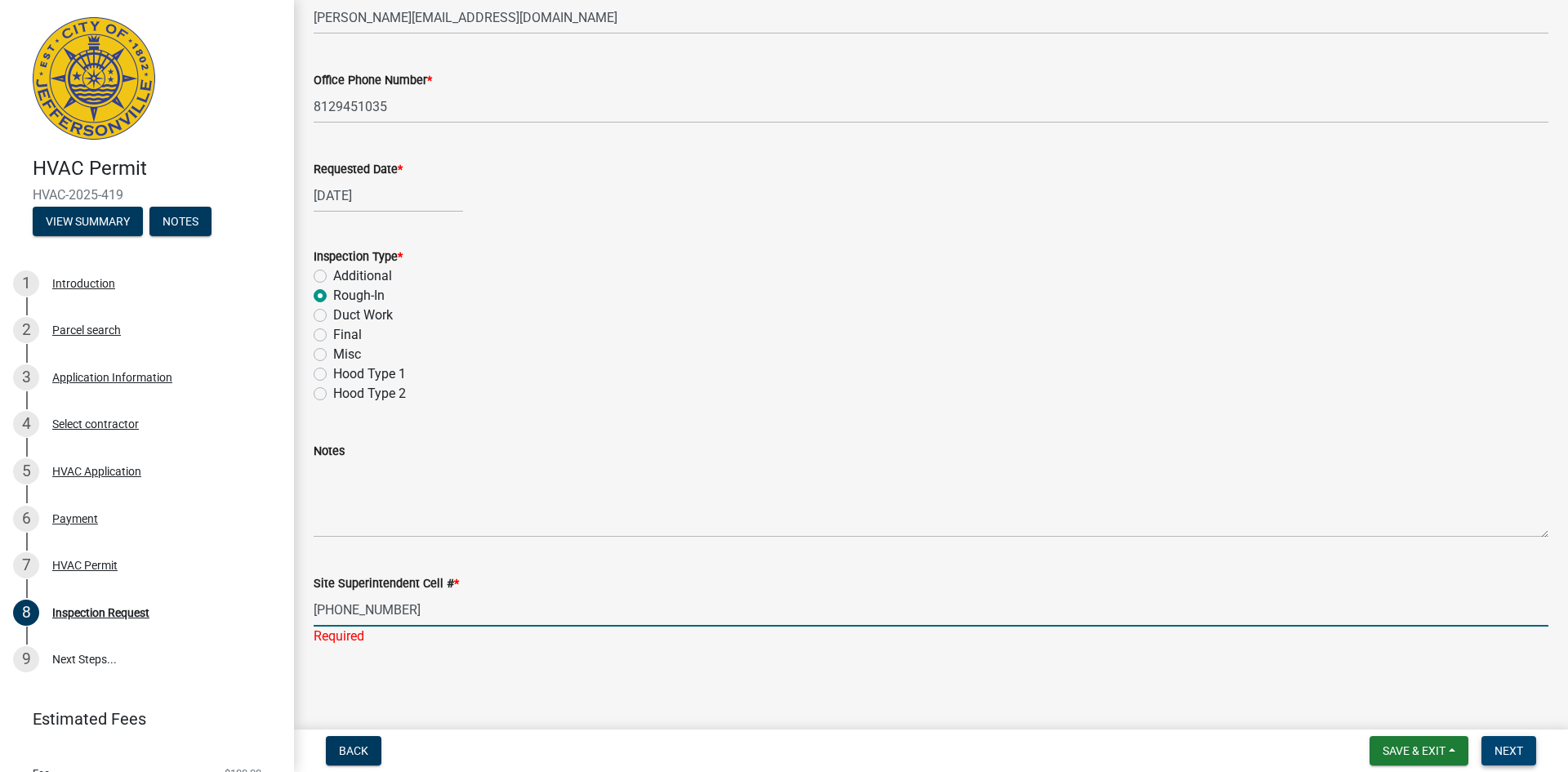
click at [1513, 749] on span "Next" at bounding box center [1508, 751] width 29 height 13
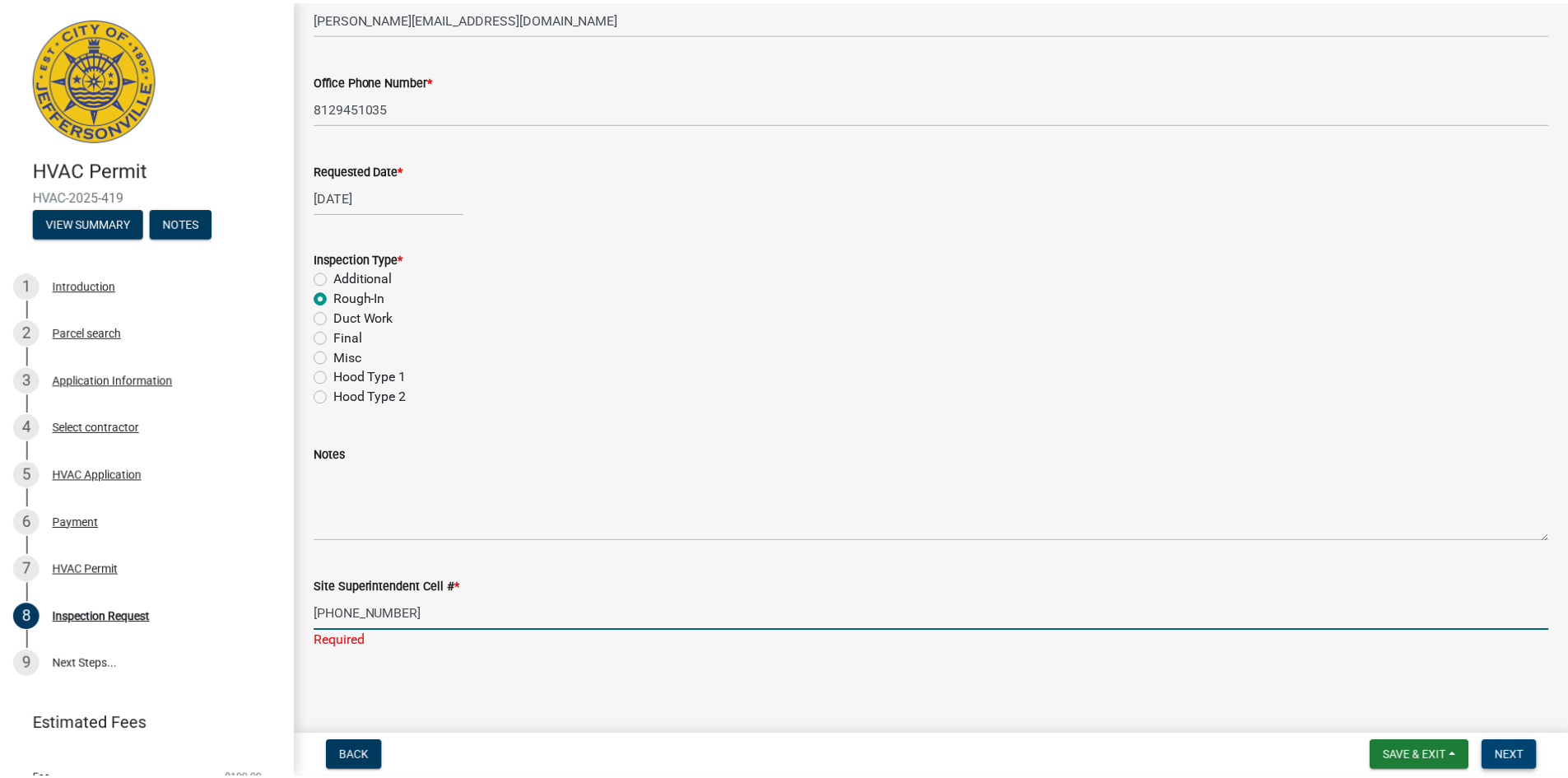
scroll to position [0, 0]
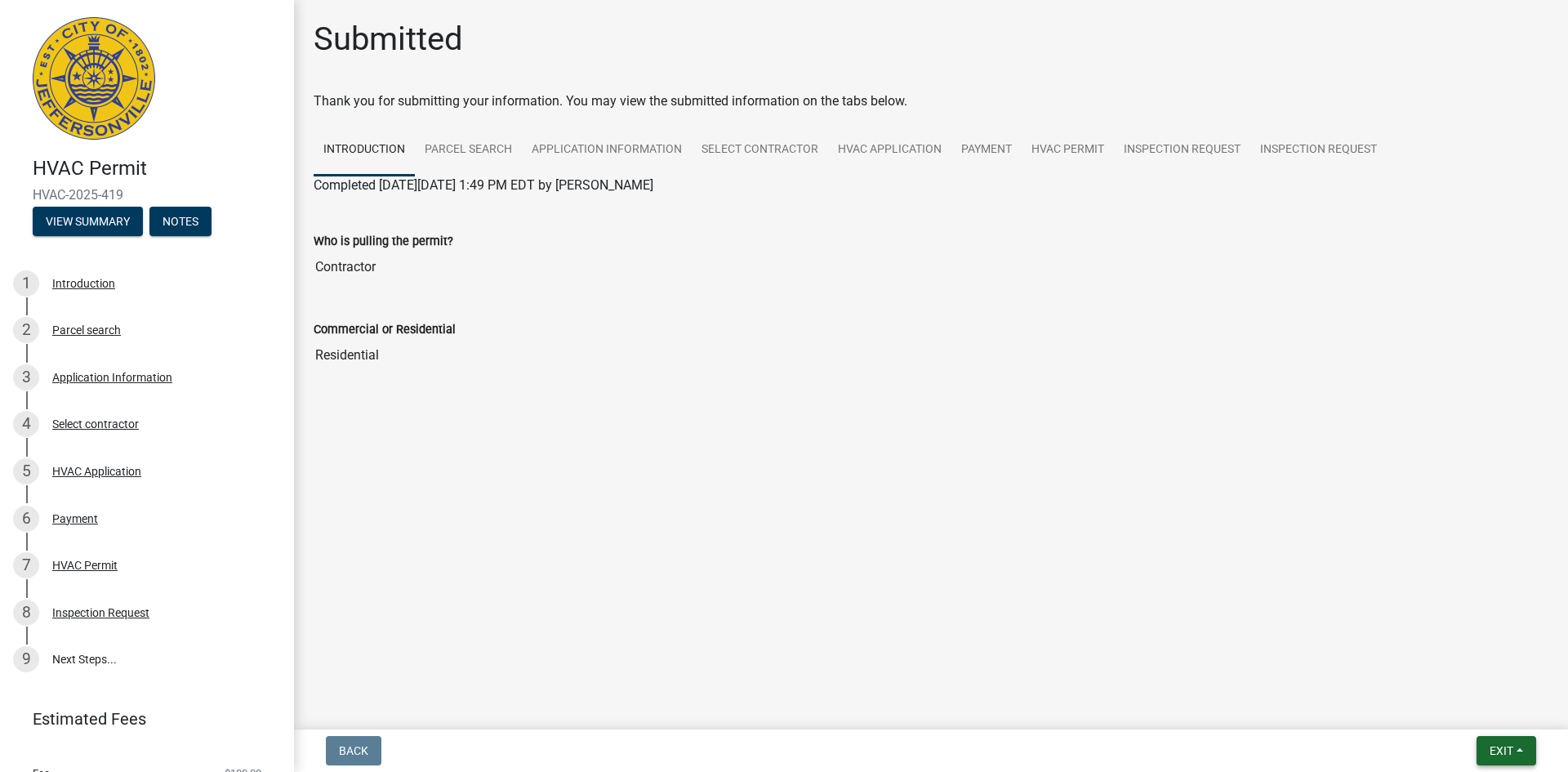
click at [1513, 749] on span "Exit" at bounding box center [1501, 751] width 24 height 13
click at [1485, 711] on button "Save & Exit" at bounding box center [1470, 708] width 131 height 40
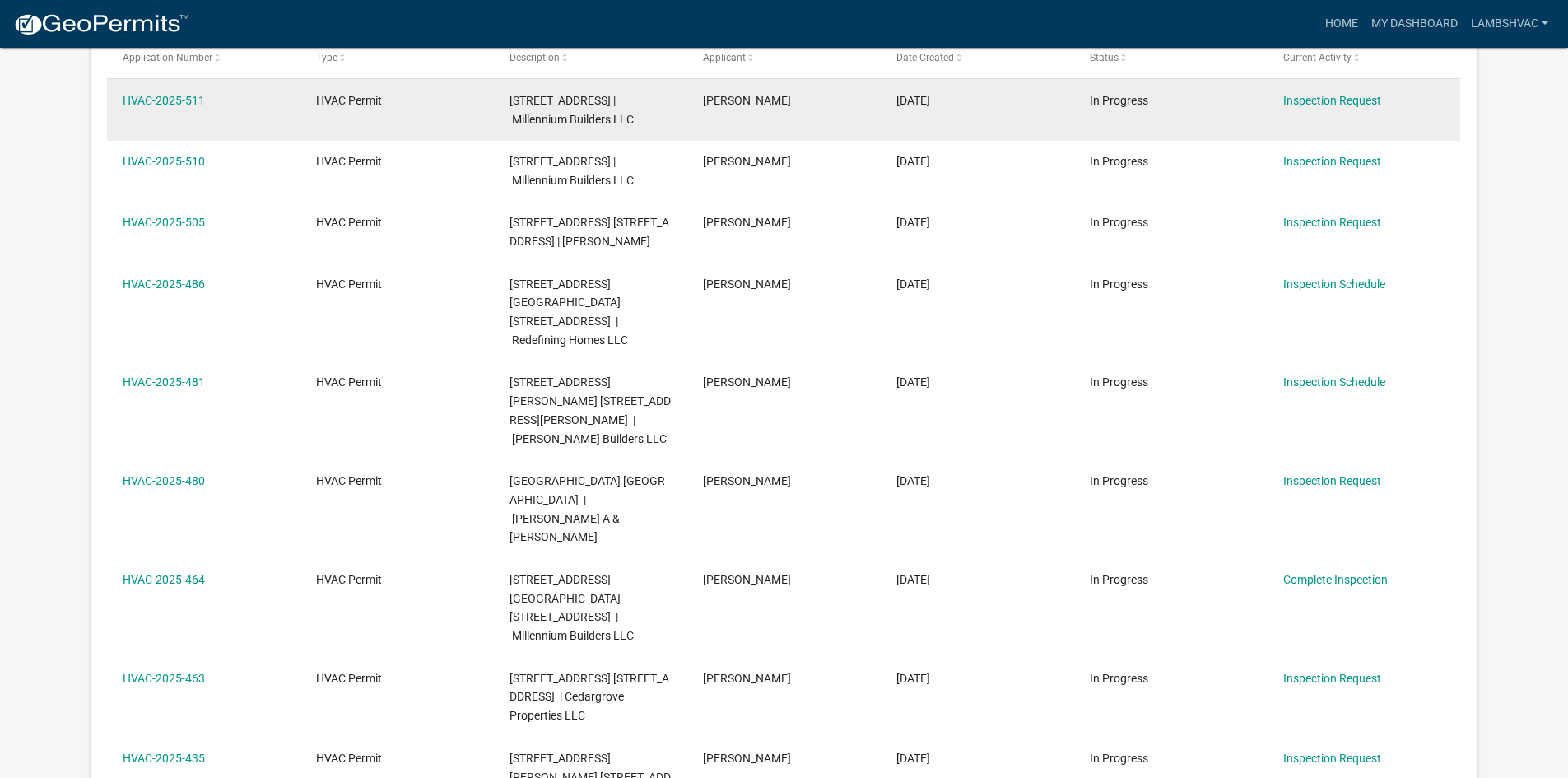
scroll to position [82, 0]
